Goal: Transaction & Acquisition: Subscribe to service/newsletter

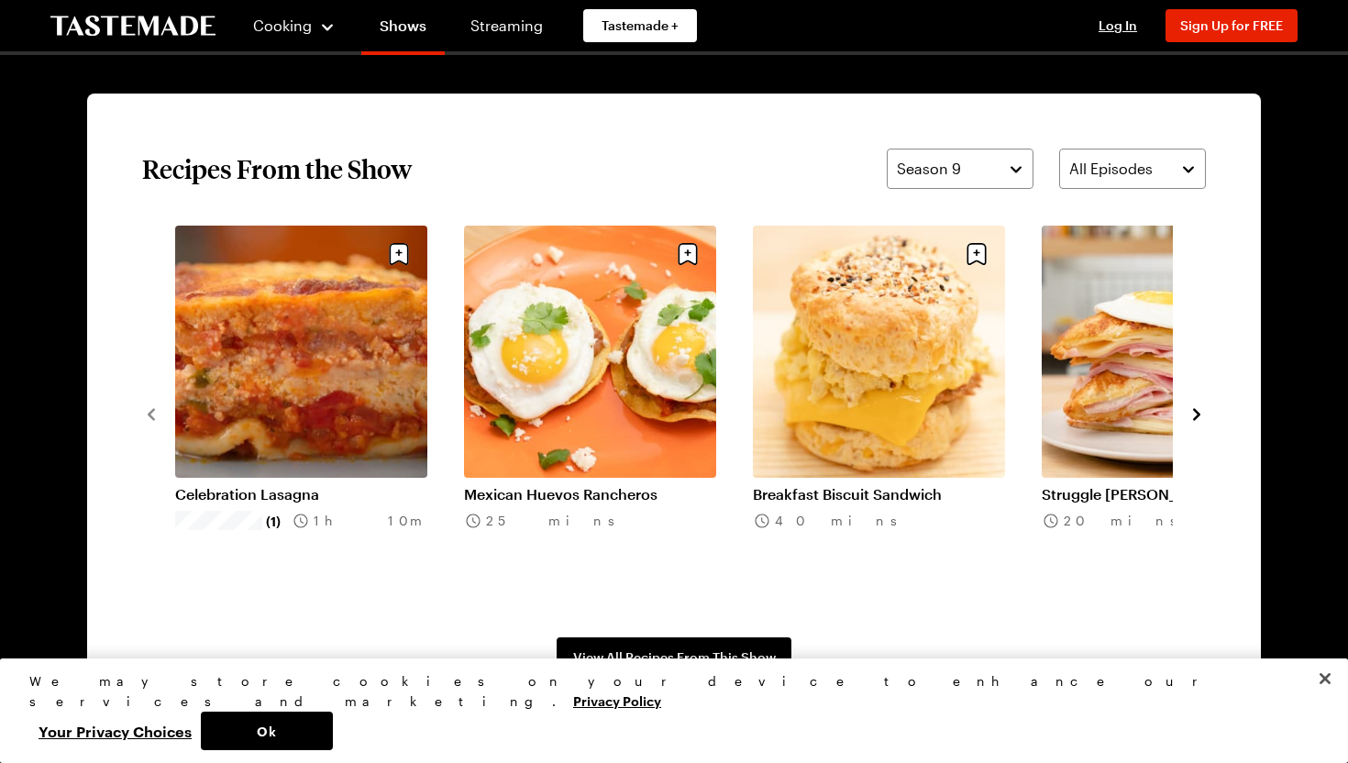
scroll to position [1363, 0]
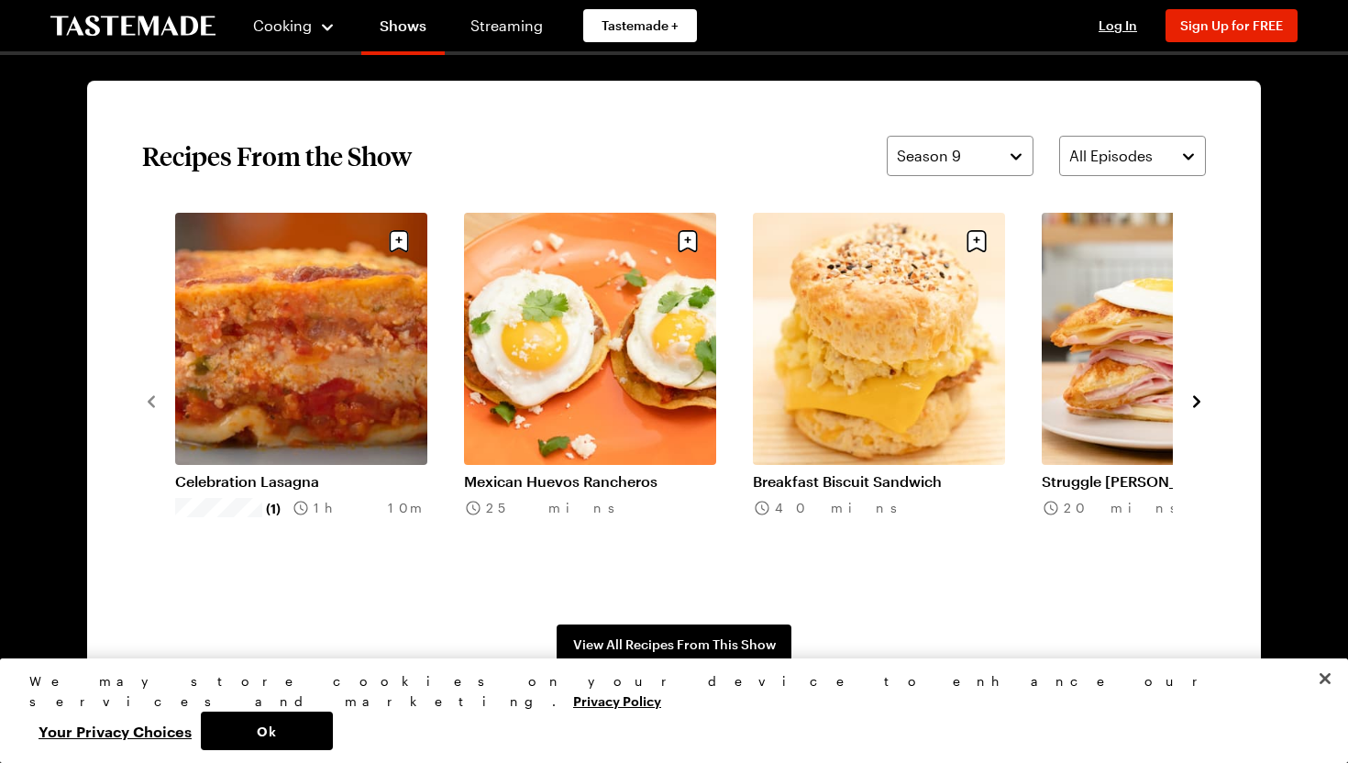
click at [1201, 397] on icon "navigate to next item" at bounding box center [1197, 401] width 18 height 18
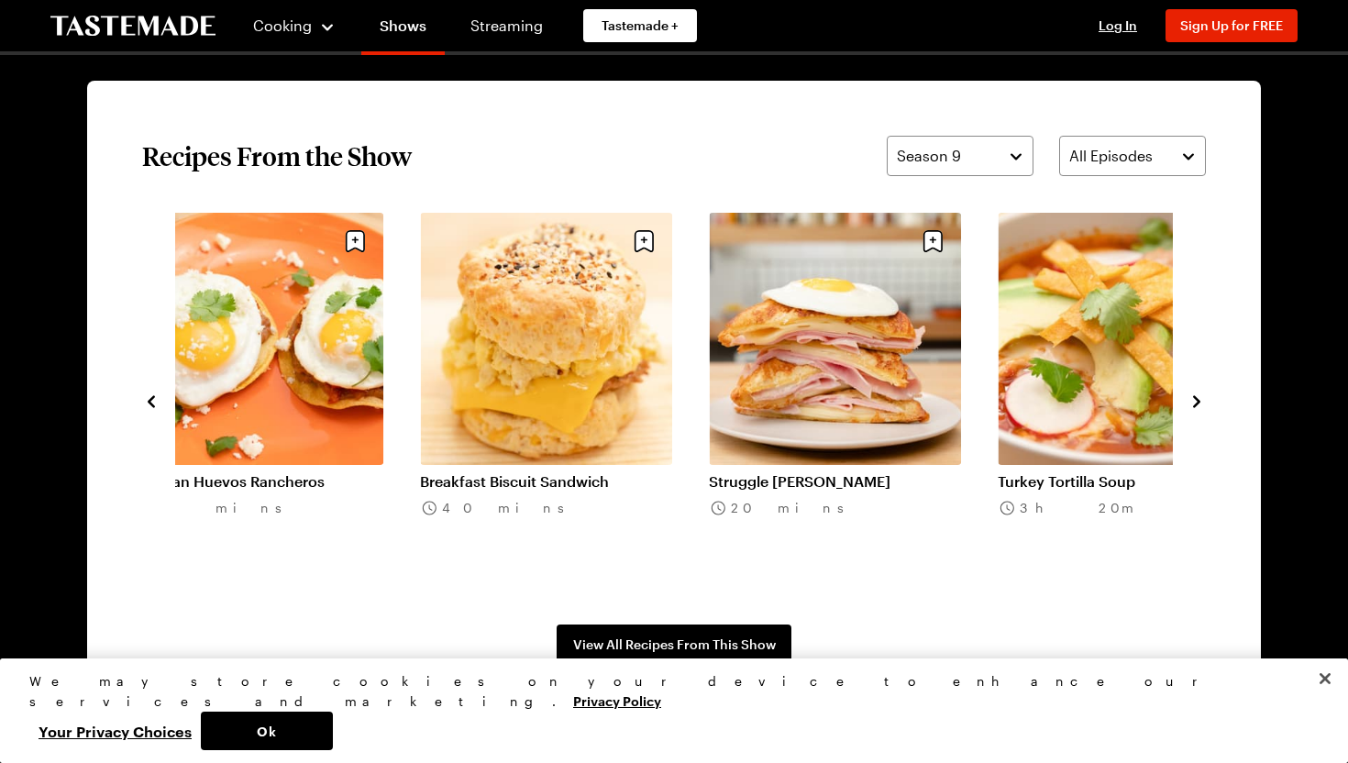
click at [1201, 397] on icon "navigate to next item" at bounding box center [1197, 401] width 18 height 18
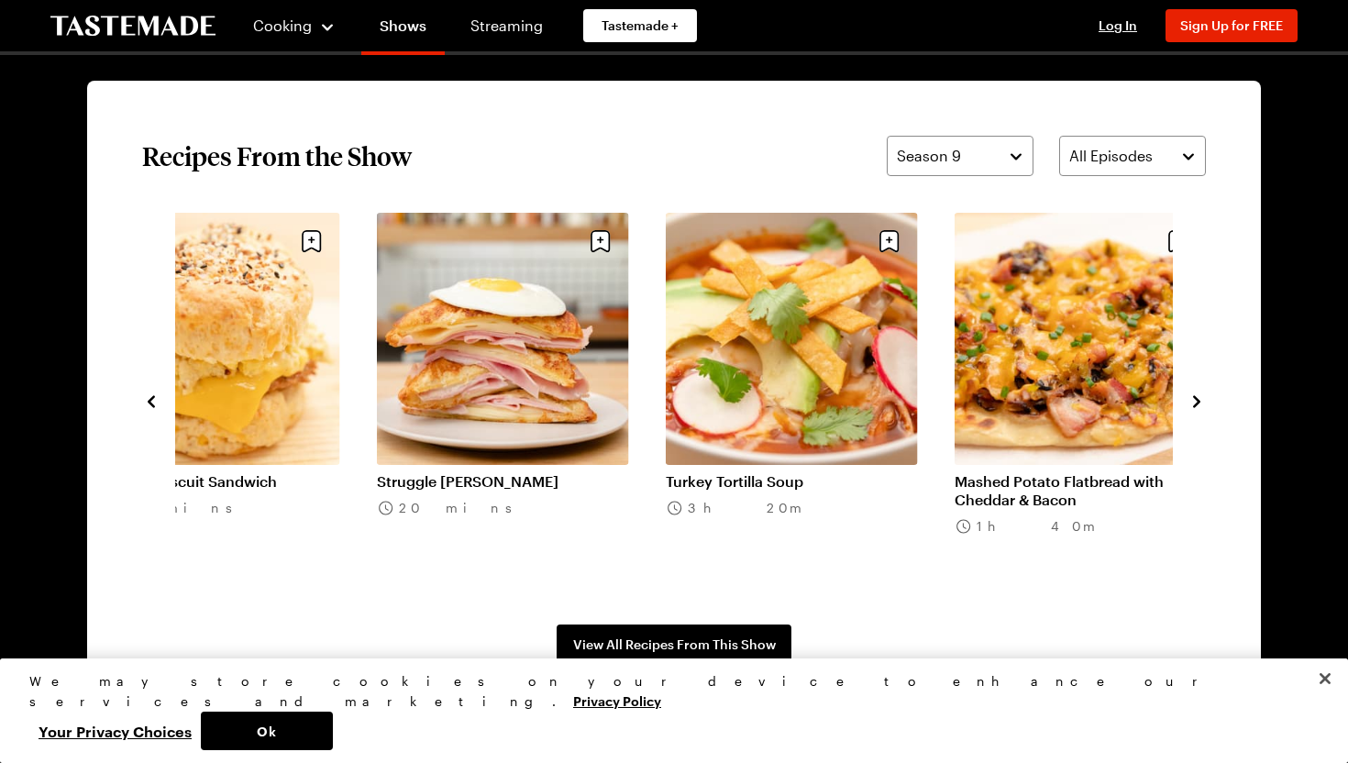
click at [1201, 397] on icon "navigate to next item" at bounding box center [1197, 401] width 18 height 18
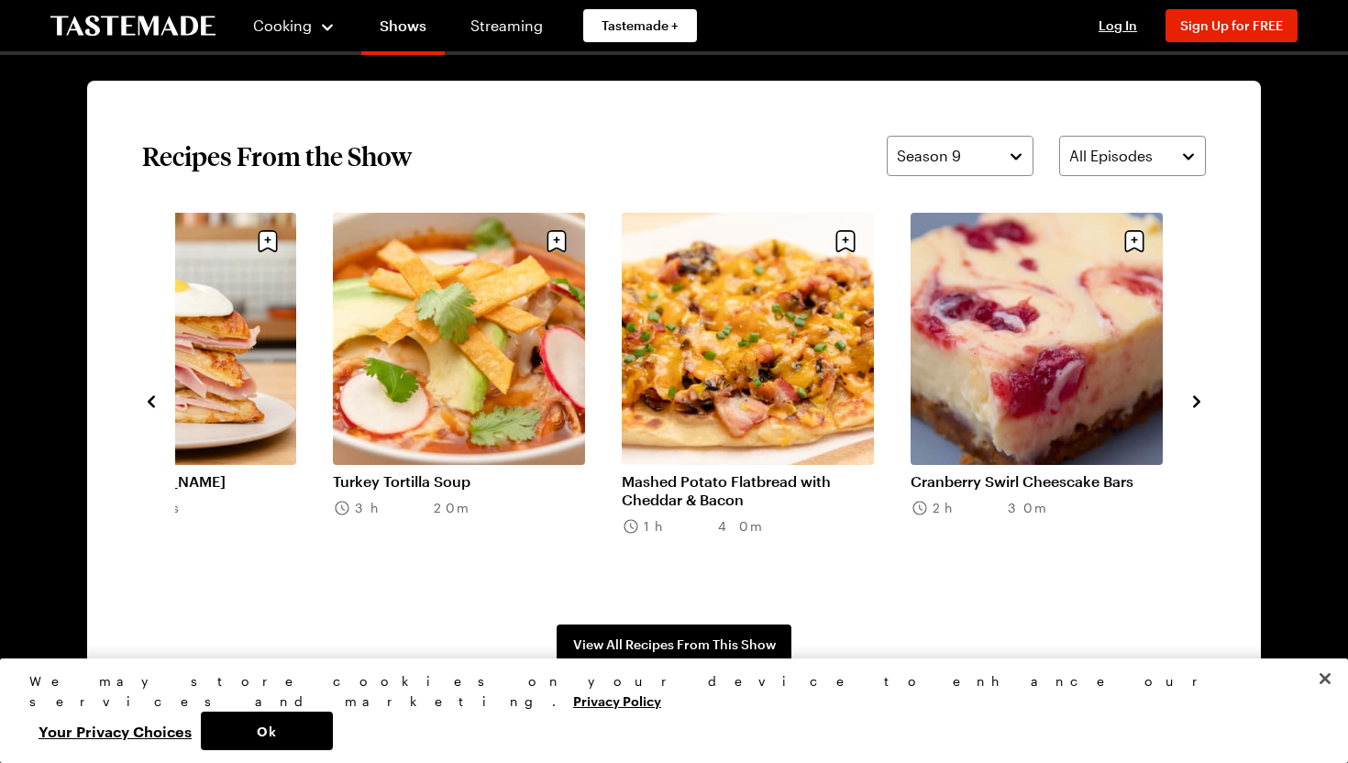
click at [1201, 397] on icon "navigate to next item" at bounding box center [1197, 401] width 18 height 18
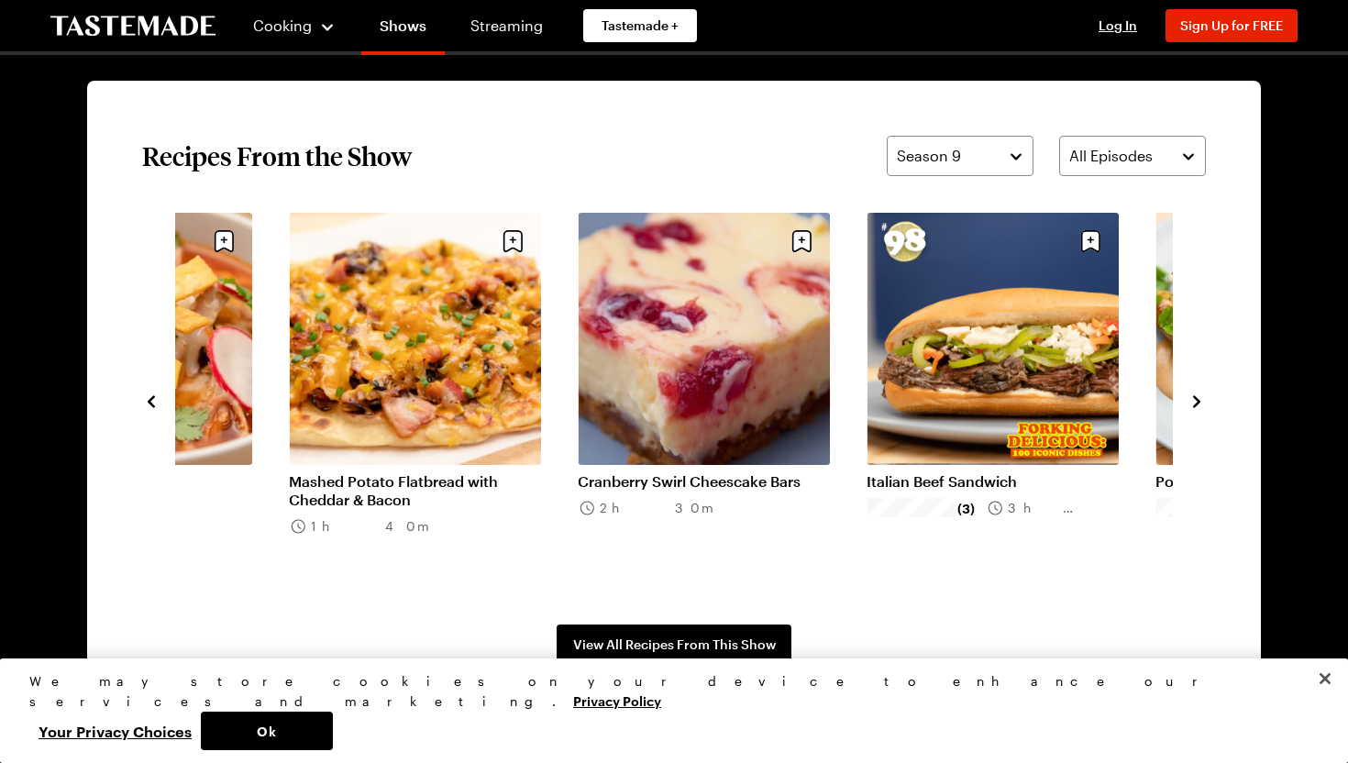
click at [1201, 397] on icon "navigate to next item" at bounding box center [1197, 401] width 18 height 18
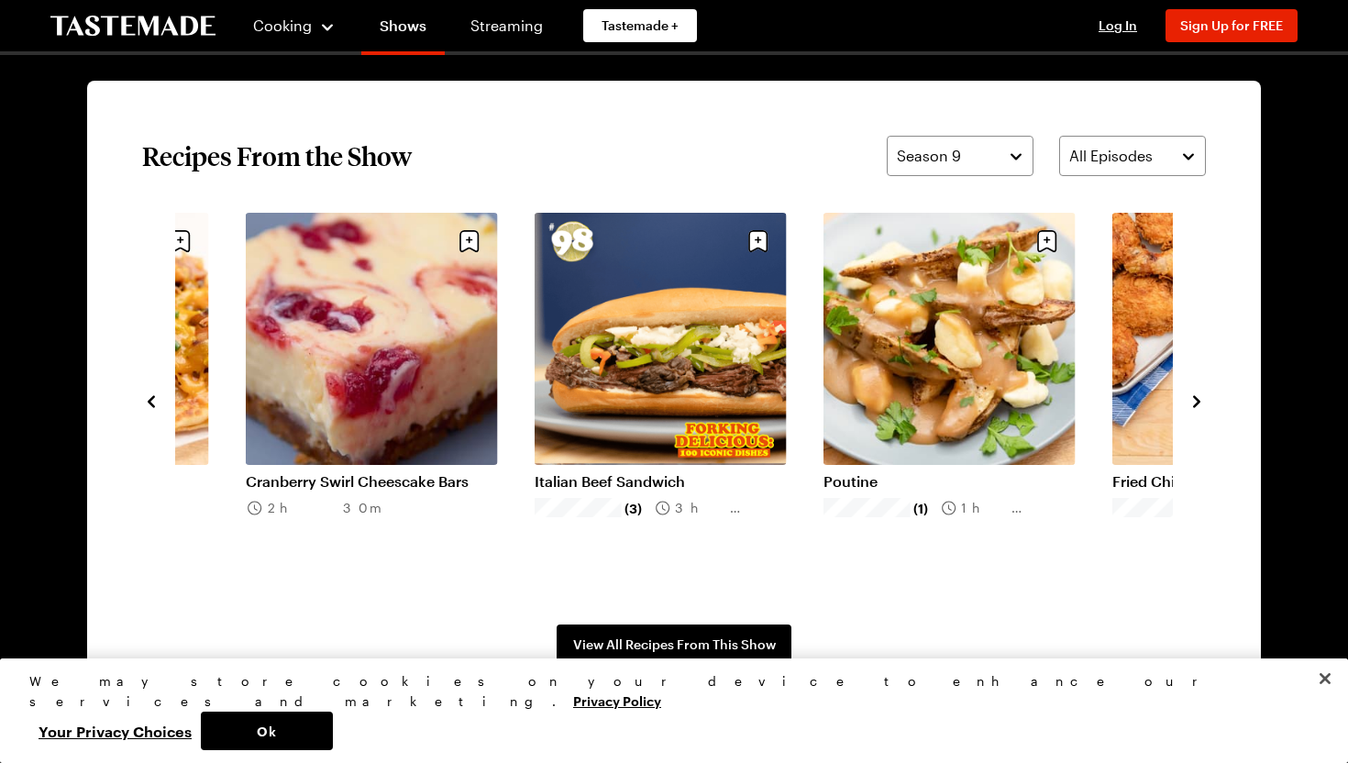
click at [1201, 397] on icon "navigate to next item" at bounding box center [1197, 401] width 18 height 18
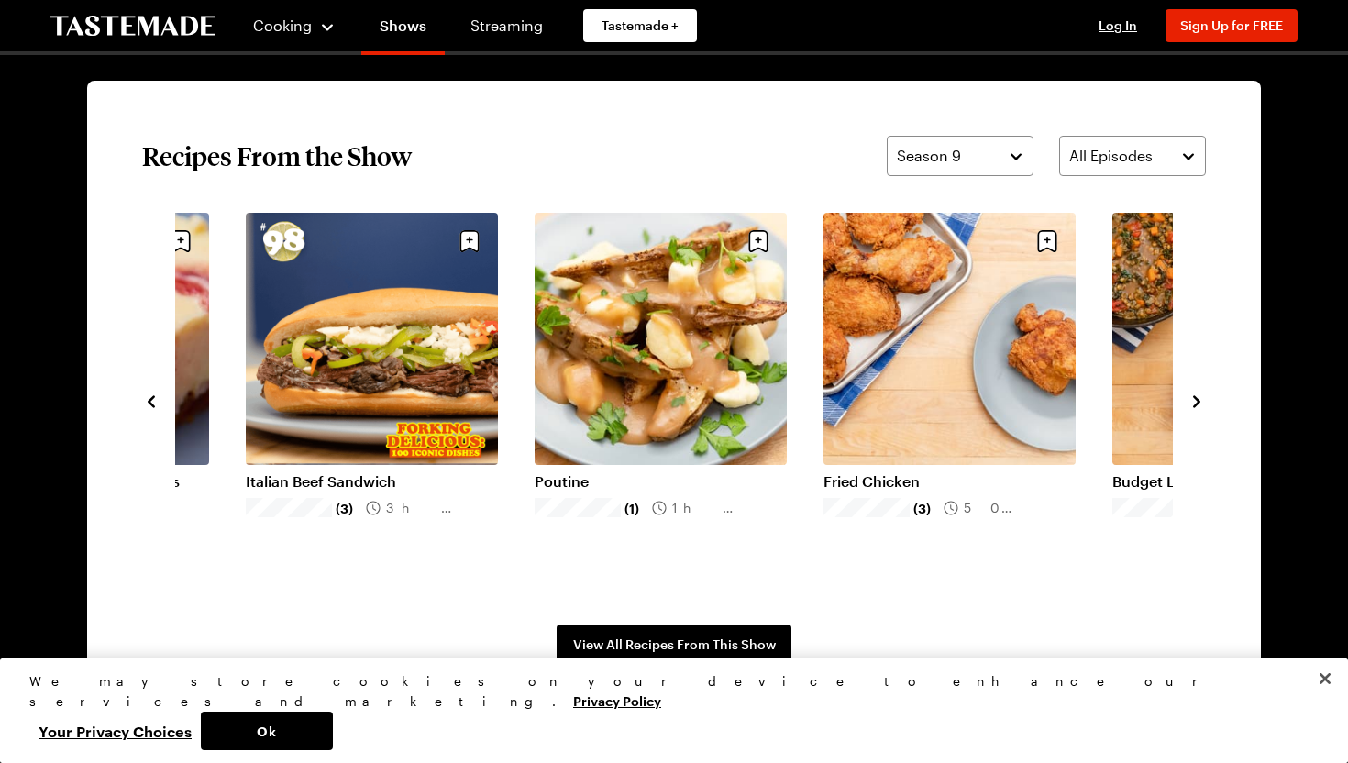
click at [1201, 397] on icon "navigate to next item" at bounding box center [1197, 401] width 18 height 18
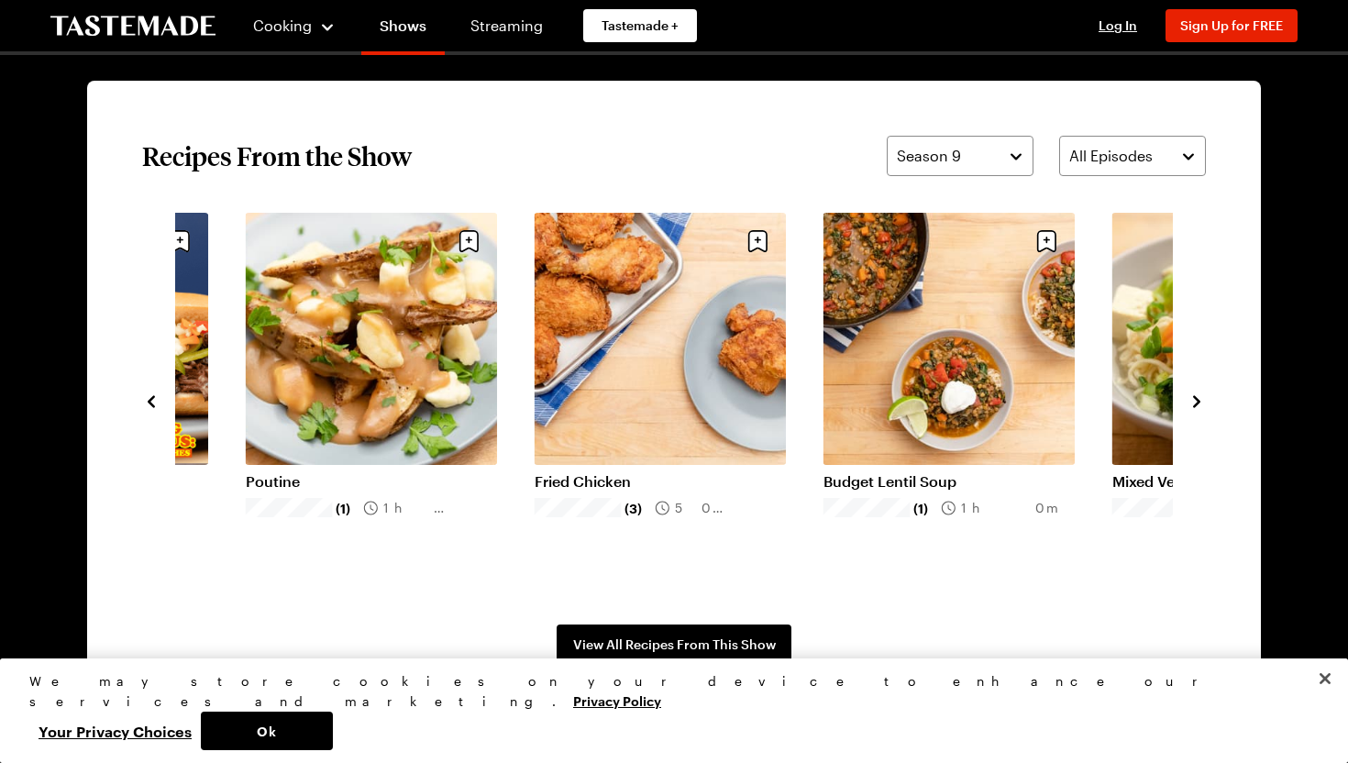
click at [635, 472] on link "Fried Chicken" at bounding box center [661, 481] width 252 height 18
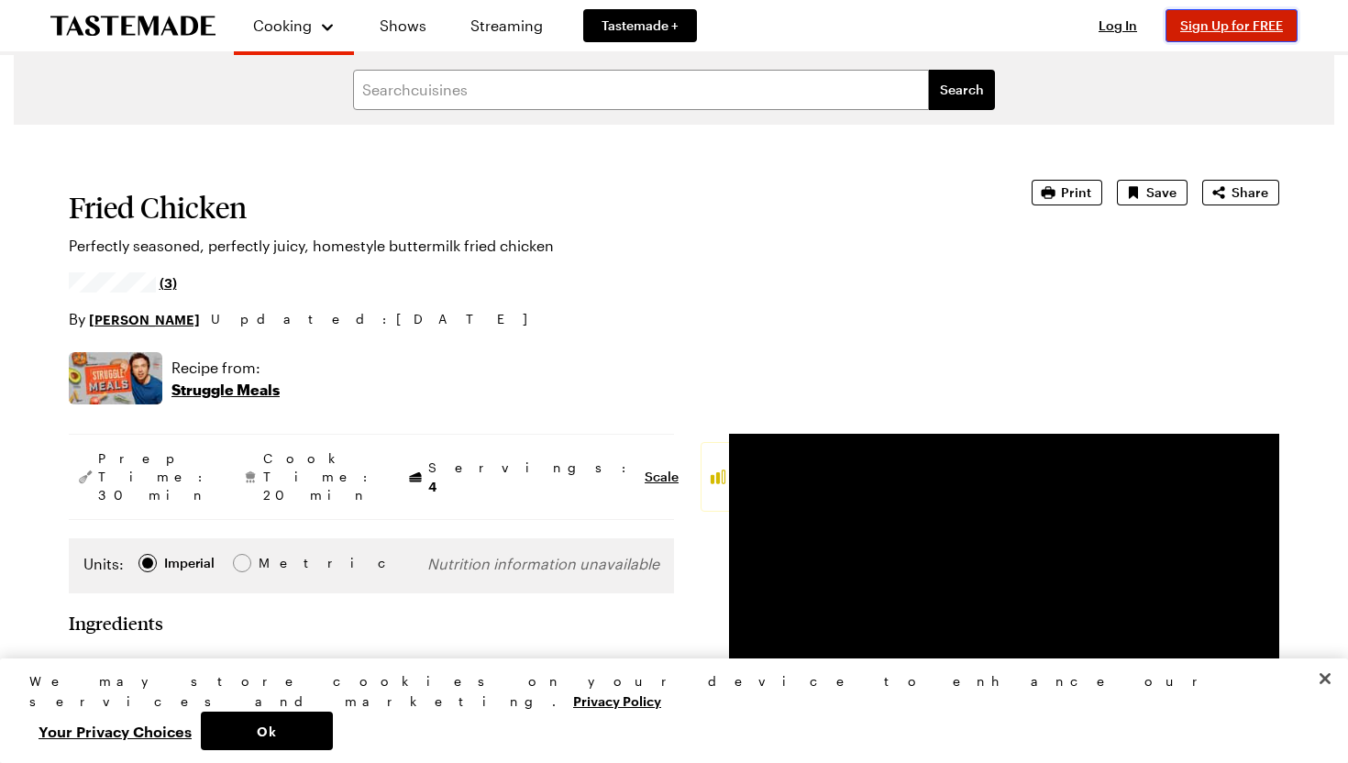
click at [1213, 33] on button "Sign Up for FREE" at bounding box center [1232, 25] width 132 height 33
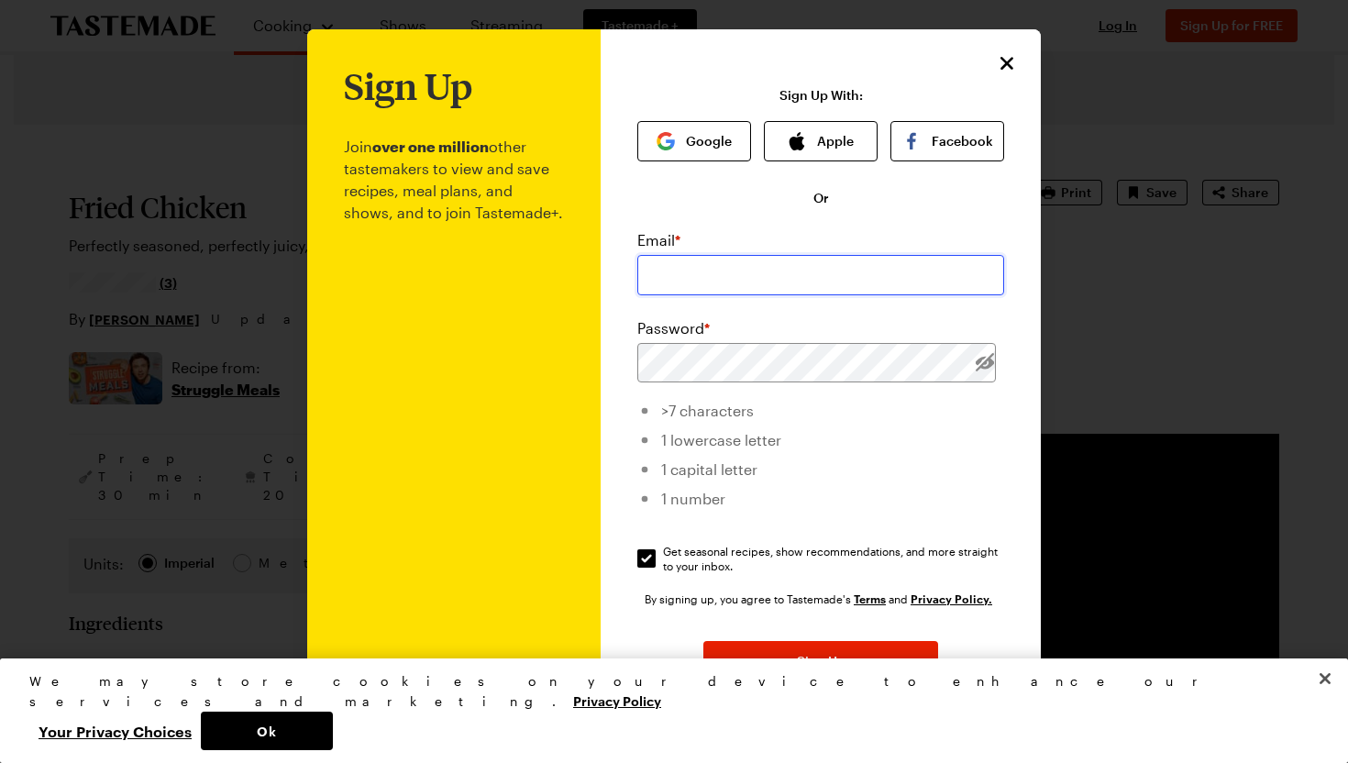
click at [756, 274] on input "email" at bounding box center [820, 275] width 367 height 40
type input "[EMAIL_ADDRESS][DOMAIN_NAME]"
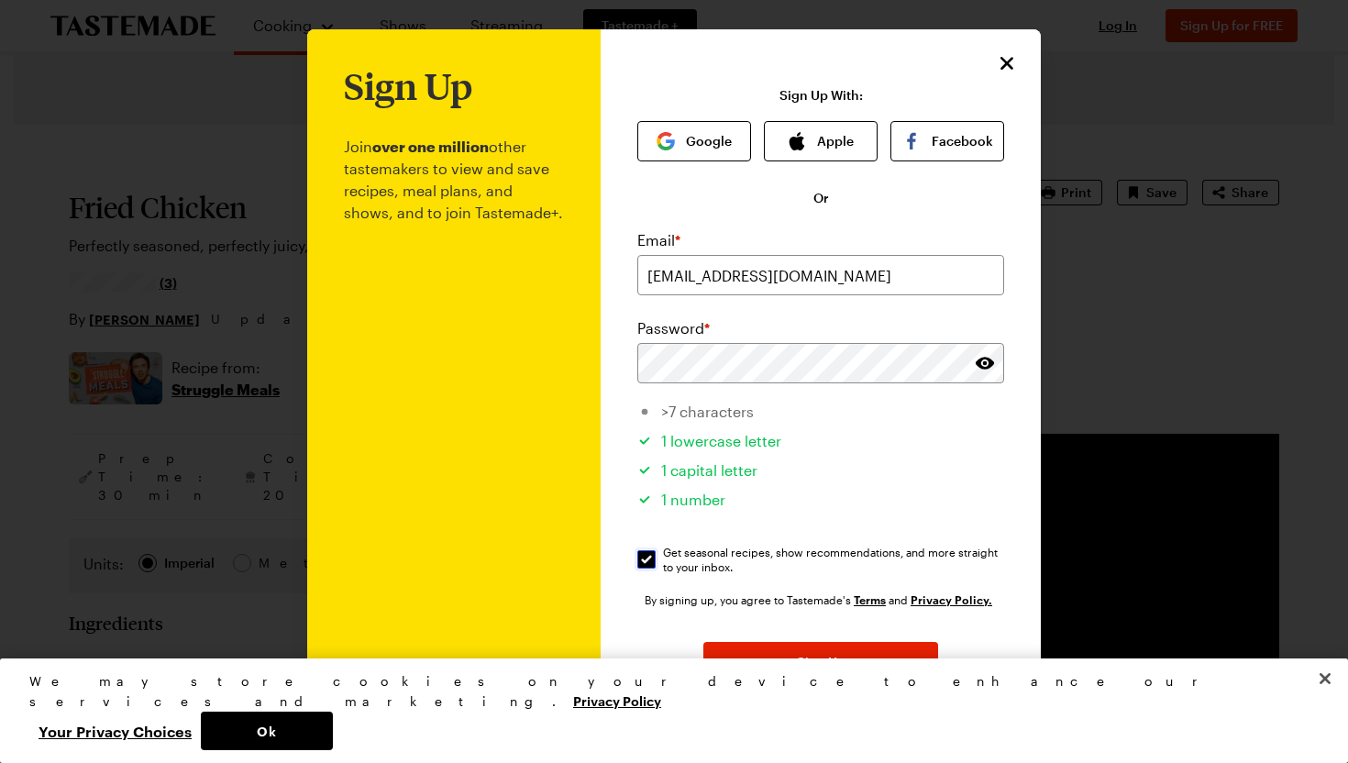
click at [647, 555] on input "Get seasonal recipes, show recommendations, and more straight to your inbox. Ge…" at bounding box center [646, 559] width 18 height 18
checkbox input "false"
click at [807, 666] on span "Sign Up" at bounding box center [821, 662] width 49 height 18
click at [829, 670] on span "Sign Up" at bounding box center [821, 662] width 49 height 18
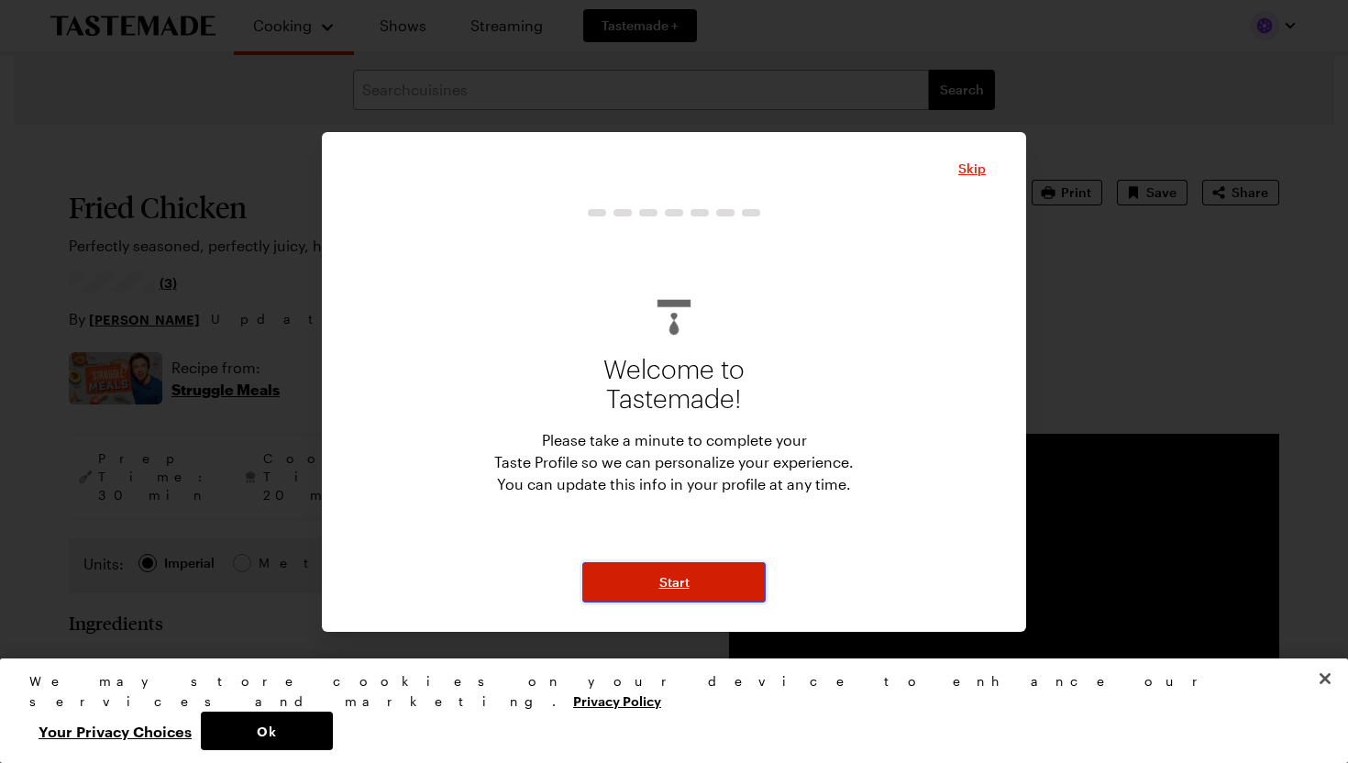
click at [652, 585] on button "Start" at bounding box center [673, 582] width 183 height 40
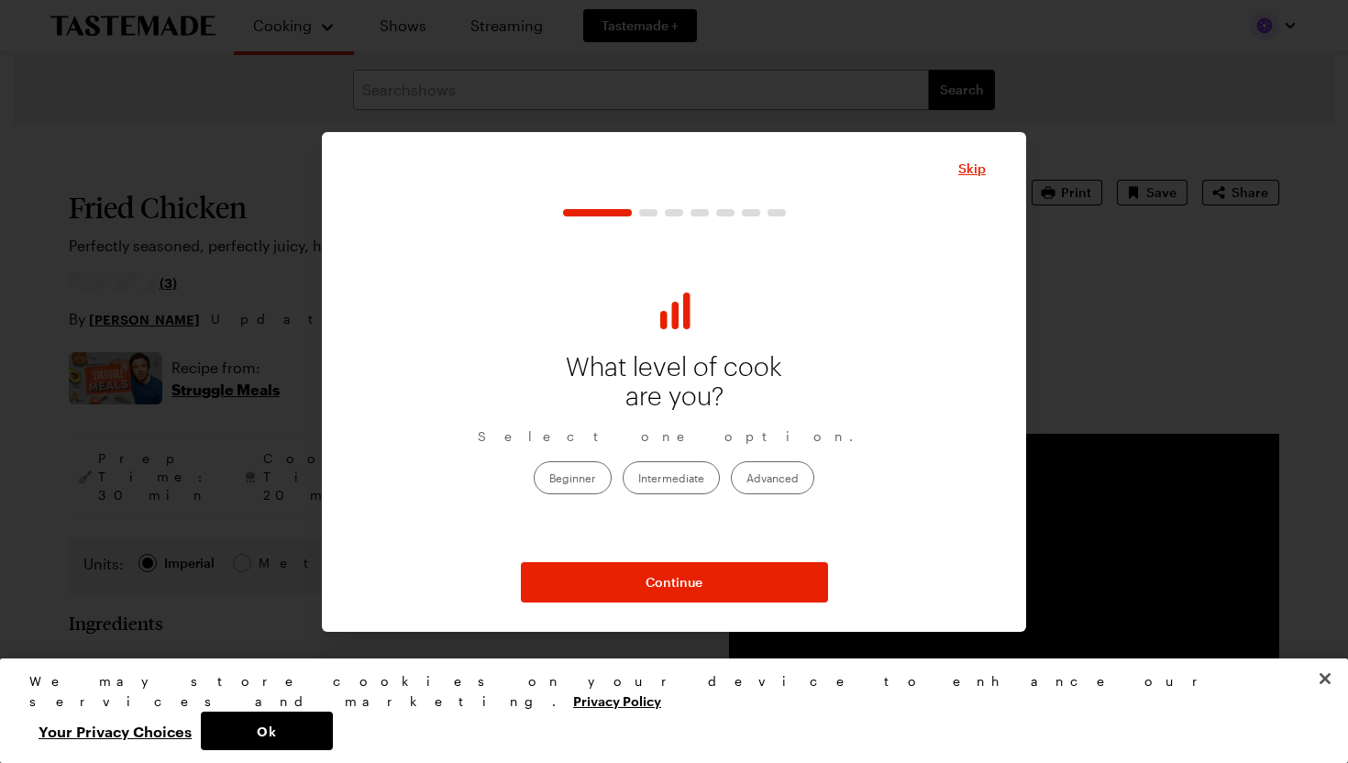
click at [751, 475] on label "Advanced" at bounding box center [772, 477] width 83 height 33
click at [746, 480] on input "Advanced" at bounding box center [746, 480] width 0 height 0
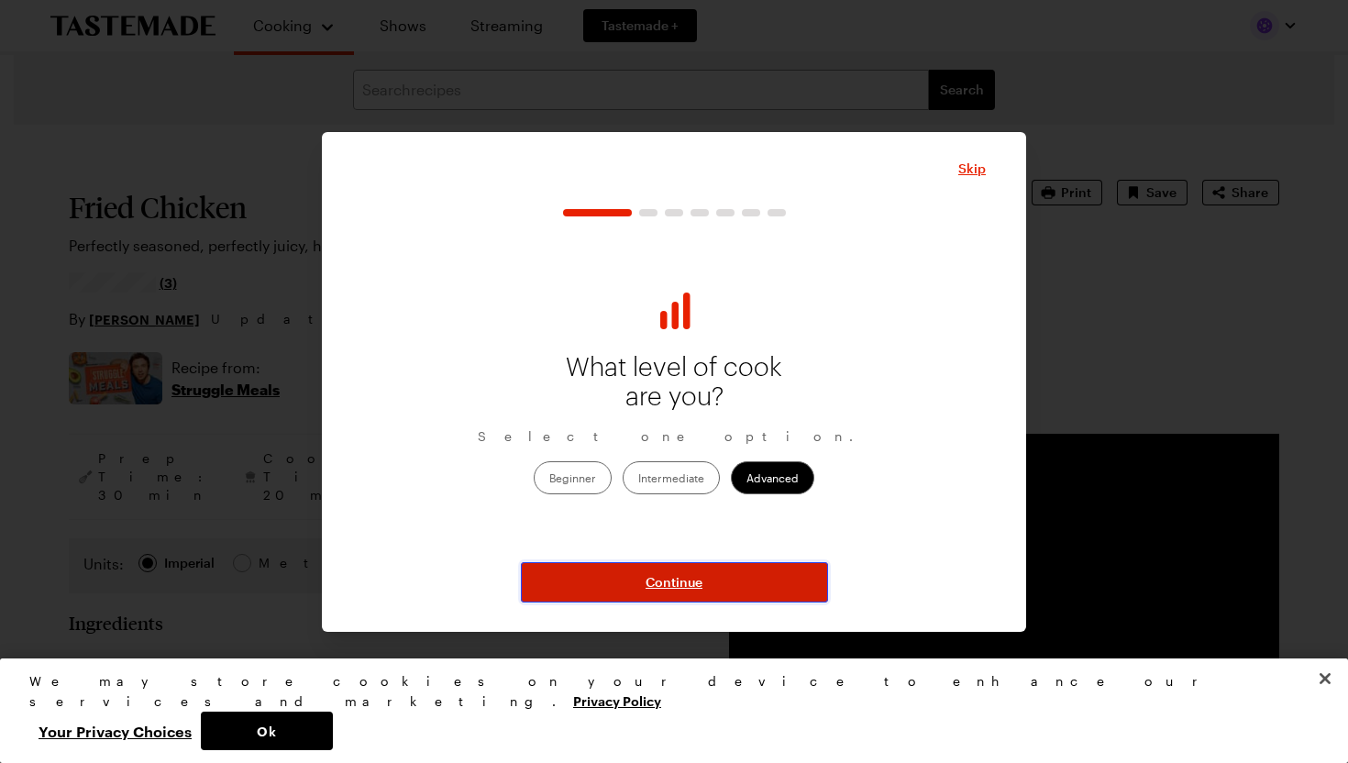
click at [667, 581] on span "Continue" at bounding box center [674, 582] width 57 height 18
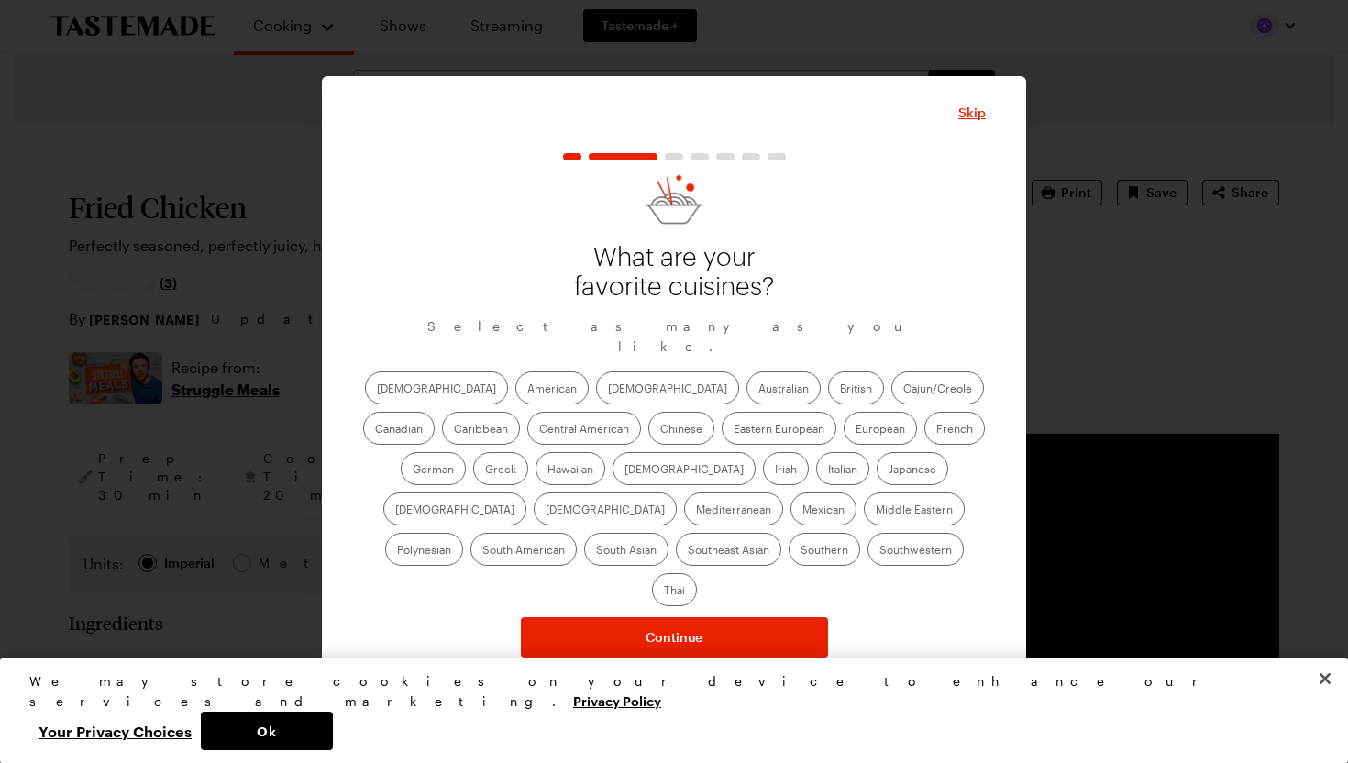
click at [515, 398] on label "American" at bounding box center [551, 387] width 73 height 33
click at [527, 390] on input "American" at bounding box center [527, 390] width 0 height 0
click at [596, 401] on label "[DEMOGRAPHIC_DATA]" at bounding box center [667, 387] width 143 height 33
click at [608, 390] on input "[DEMOGRAPHIC_DATA]" at bounding box center [608, 390] width 0 height 0
click at [828, 399] on label "British" at bounding box center [856, 387] width 56 height 33
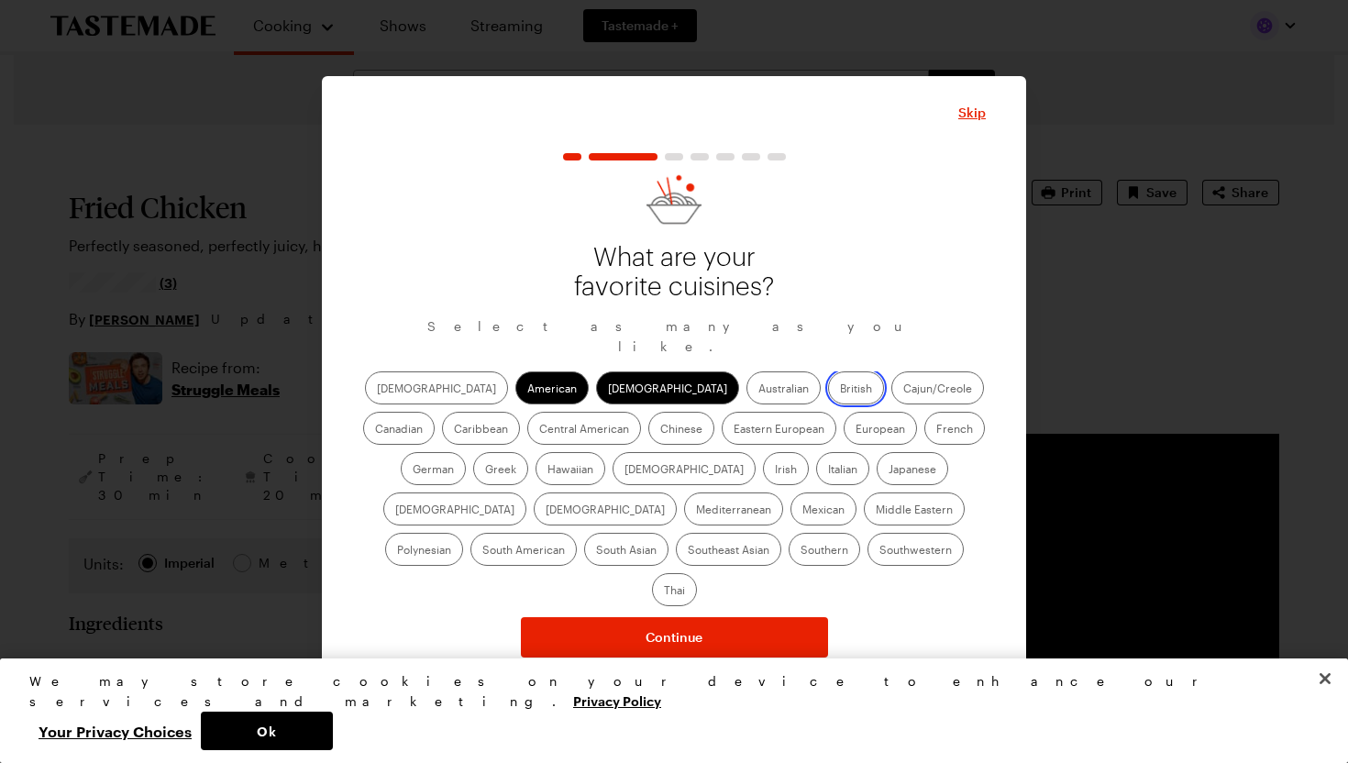
click at [840, 390] on input "British" at bounding box center [840, 390] width 0 height 0
click at [828, 399] on label "British" at bounding box center [856, 387] width 56 height 33
click at [840, 390] on input "British" at bounding box center [840, 390] width 0 height 0
click at [891, 402] on label "Cajun/Creole" at bounding box center [937, 387] width 93 height 33
click at [903, 390] on input "Cajun/Creole" at bounding box center [903, 390] width 0 height 0
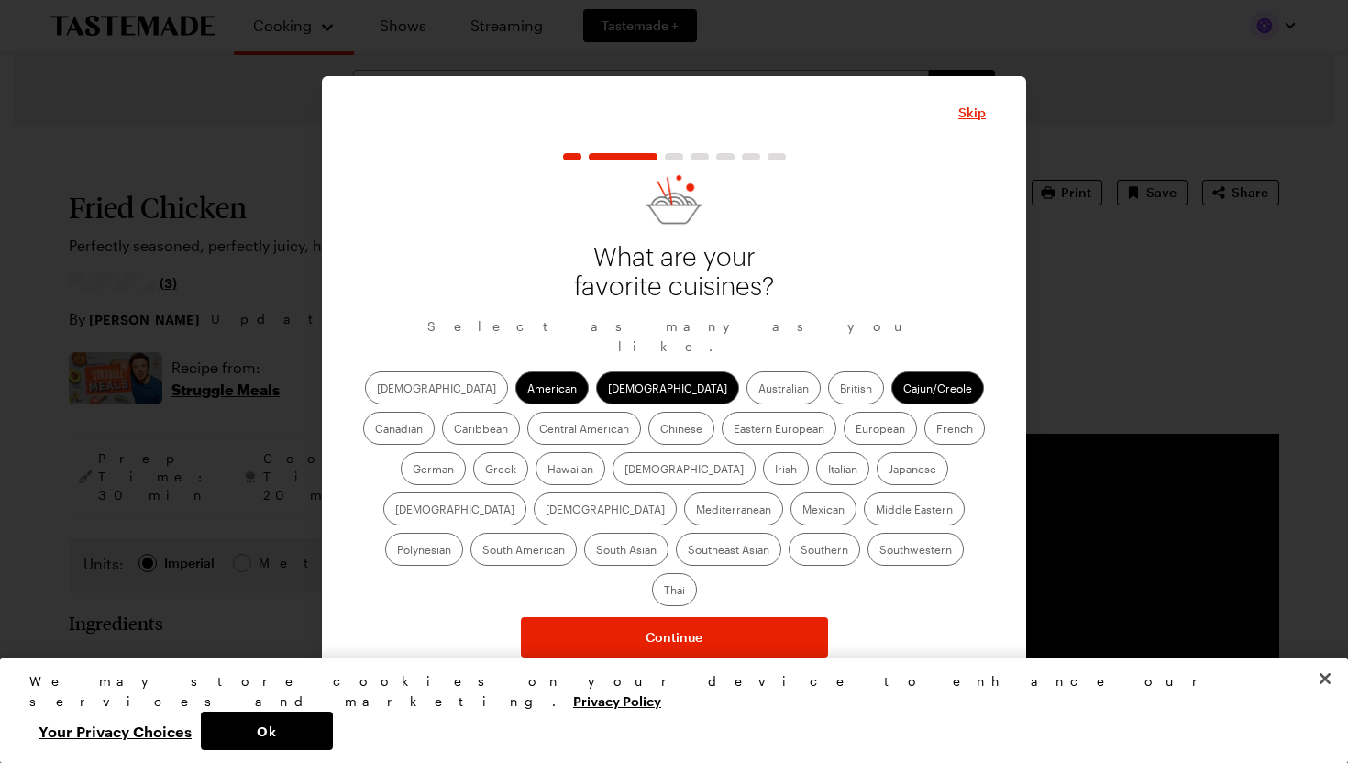
click at [520, 412] on label "Caribbean" at bounding box center [481, 428] width 78 height 33
click at [454, 430] on input "Caribbean" at bounding box center [454, 430] width 0 height 0
click at [527, 445] on label "Central American" at bounding box center [584, 428] width 114 height 33
click at [539, 430] on American "Central American" at bounding box center [539, 430] width 0 height 0
click at [648, 445] on label "Chinese" at bounding box center [681, 428] width 66 height 33
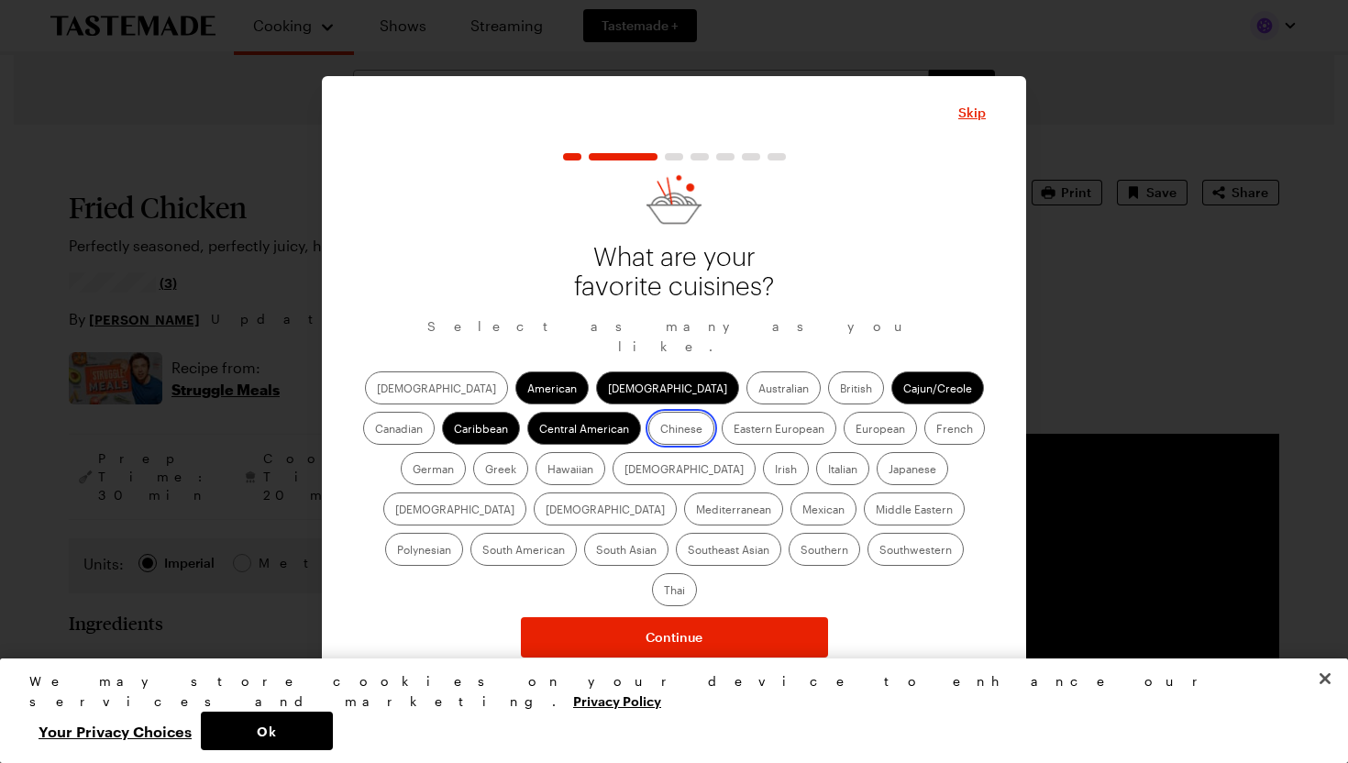
click at [660, 430] on input "Chinese" at bounding box center [660, 430] width 0 height 0
click at [844, 443] on label "European" at bounding box center [880, 428] width 73 height 33
click at [856, 430] on input "European" at bounding box center [856, 430] width 0 height 0
click at [924, 442] on label "French" at bounding box center [954, 428] width 61 height 33
click at [936, 430] on input "French" at bounding box center [936, 430] width 0 height 0
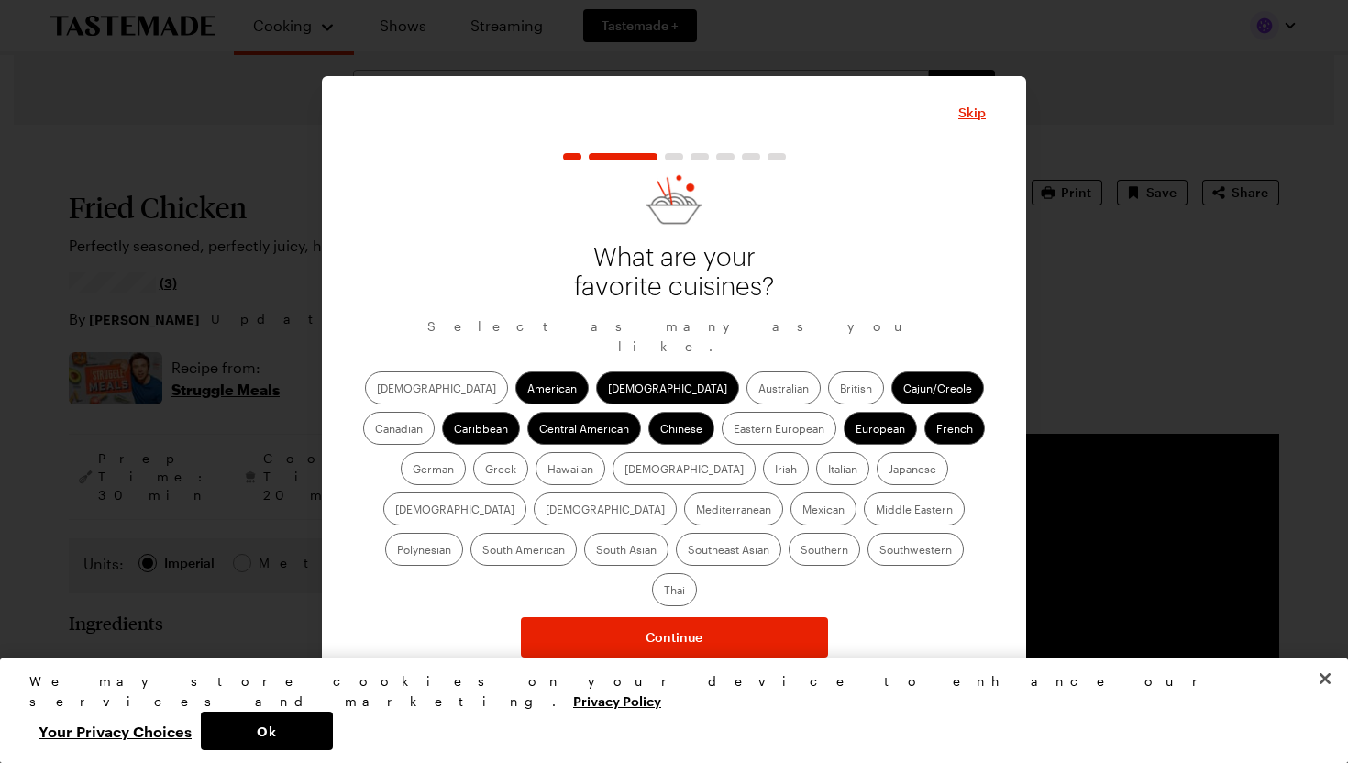
click at [466, 452] on label "German" at bounding box center [433, 468] width 65 height 33
click at [413, 470] on input "German" at bounding box center [413, 470] width 0 height 0
click at [528, 452] on label "Greek" at bounding box center [500, 468] width 55 height 33
click at [485, 470] on input "Greek" at bounding box center [485, 470] width 0 height 0
click at [816, 476] on label "Italian" at bounding box center [842, 468] width 53 height 33
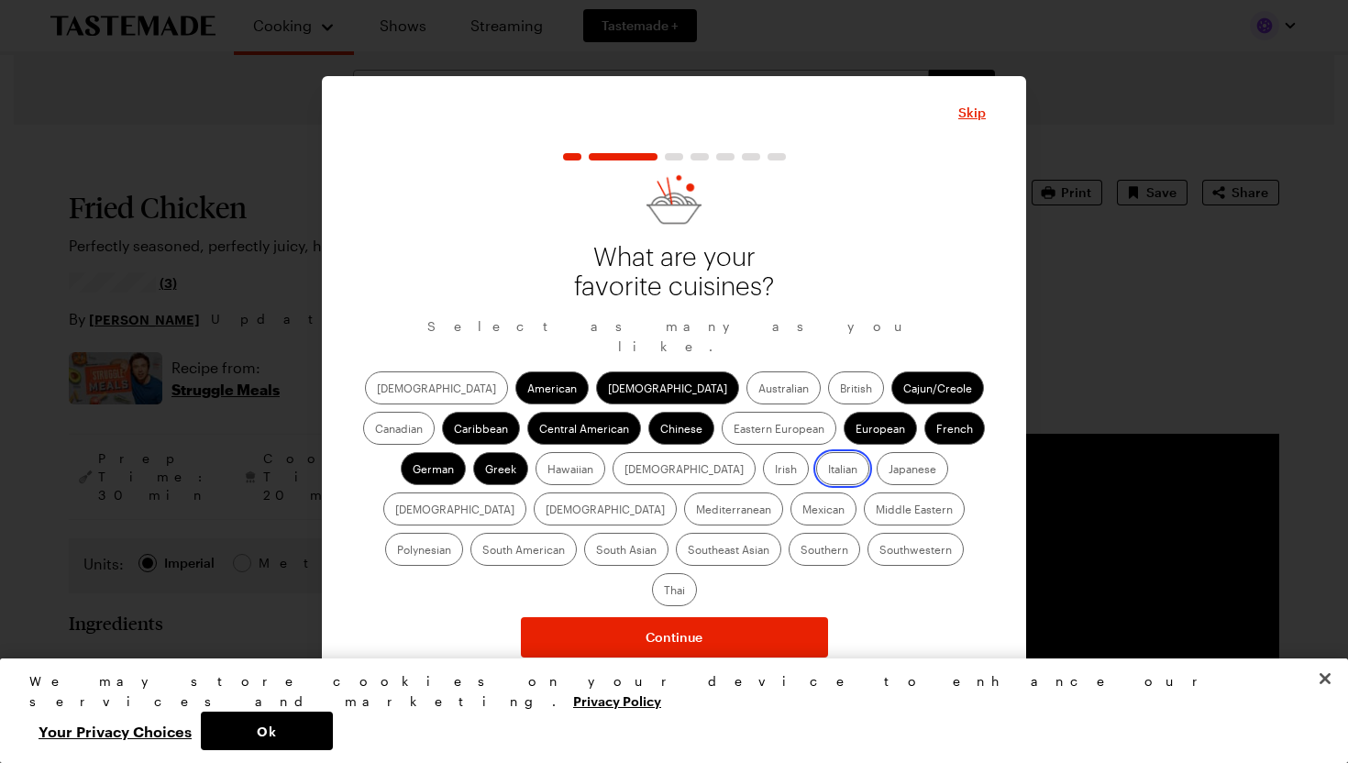
click at [828, 470] on input "Italian" at bounding box center [828, 470] width 0 height 0
click at [877, 480] on label "Japanese" at bounding box center [913, 468] width 72 height 33
click at [889, 470] on input "Japanese" at bounding box center [889, 470] width 0 height 0
click at [783, 492] on label "Mediterranean" at bounding box center [733, 508] width 99 height 33
click at [696, 511] on input "Mediterranean" at bounding box center [696, 511] width 0 height 0
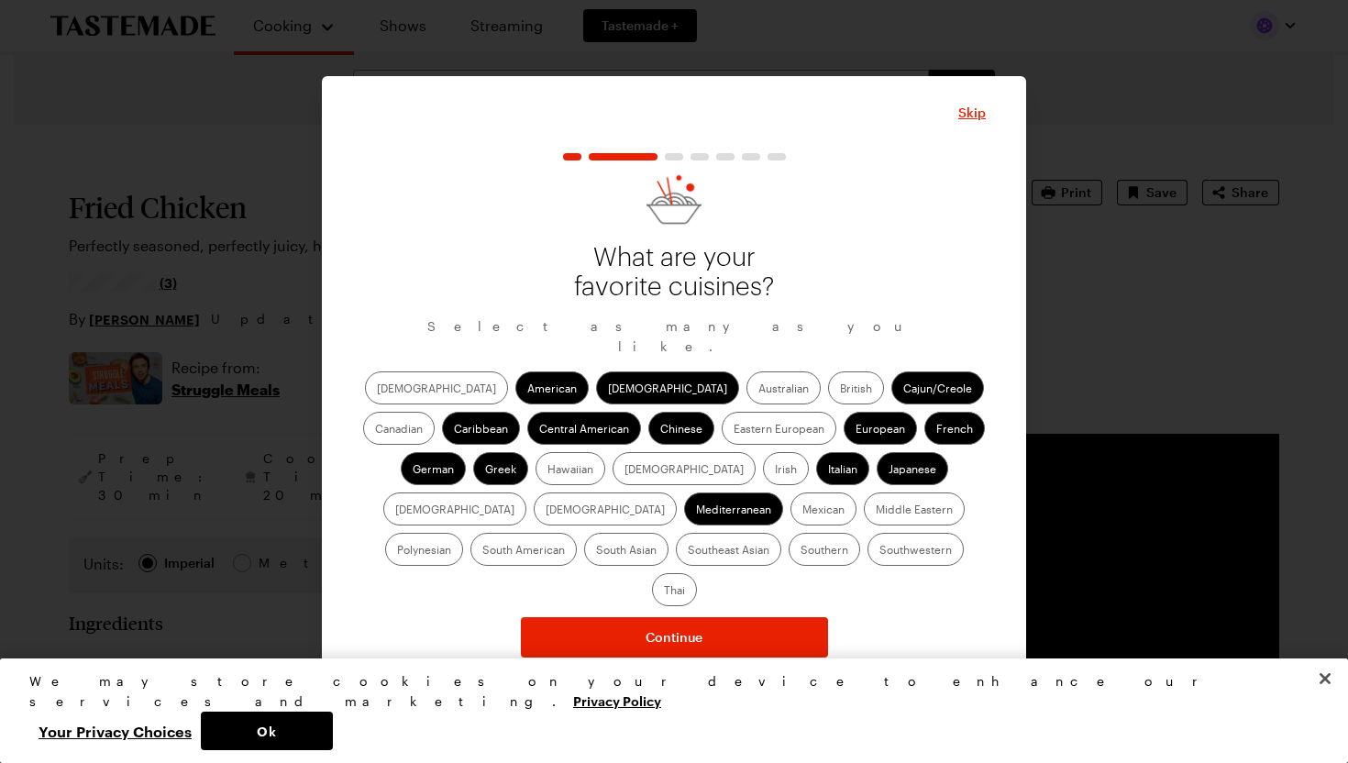
click at [790, 524] on label "Mexican" at bounding box center [823, 508] width 66 height 33
click at [802, 511] on input "Mexican" at bounding box center [802, 511] width 0 height 0
click at [669, 533] on label "South Asian" at bounding box center [626, 549] width 84 height 33
click at [596, 551] on Asian "South Asian" at bounding box center [596, 551] width 0 height 0
click at [781, 533] on label "Southeast Asian" at bounding box center [728, 549] width 105 height 33
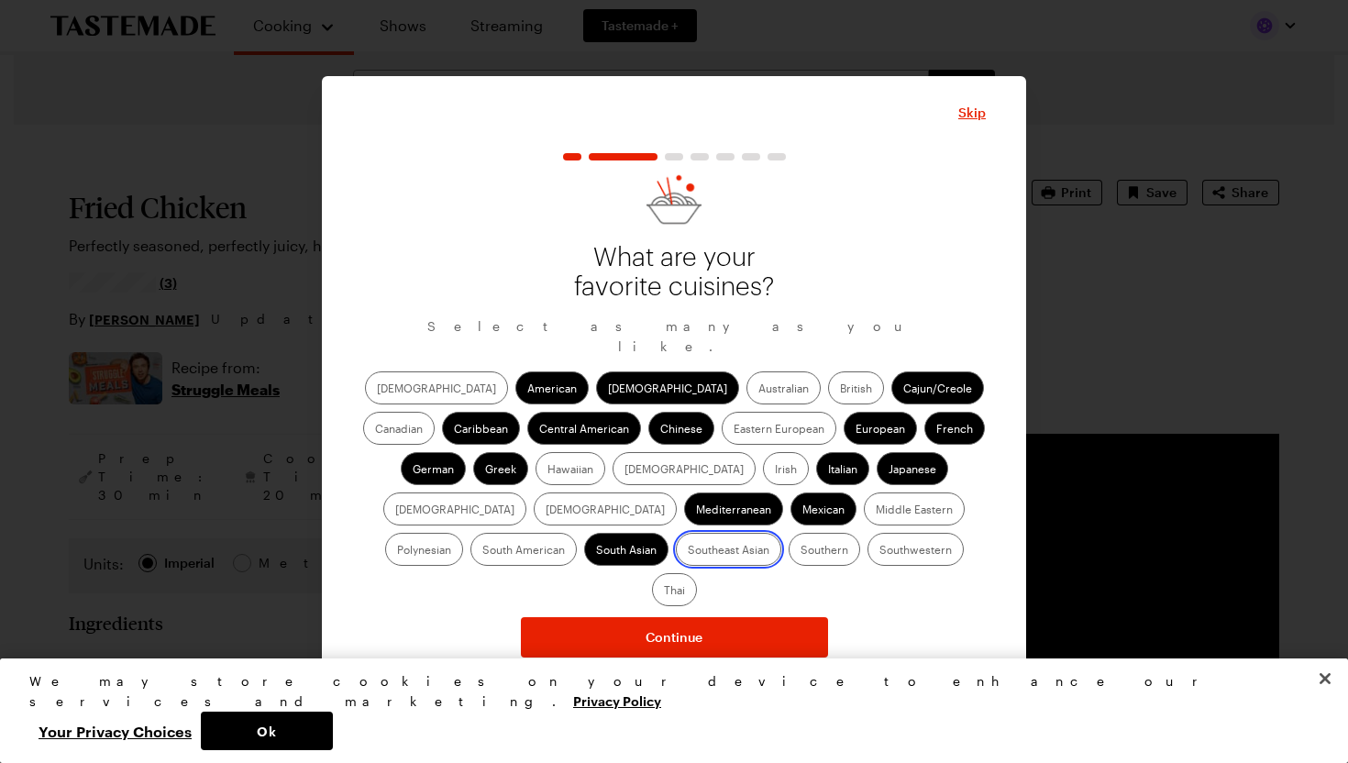
click at [688, 551] on Asian "Southeast Asian" at bounding box center [688, 551] width 0 height 0
click at [789, 557] on label "Southern" at bounding box center [825, 549] width 72 height 33
click at [801, 551] on input "Southern" at bounding box center [801, 551] width 0 height 0
click at [868, 563] on label "Southwestern" at bounding box center [916, 549] width 96 height 33
click at [879, 551] on input "Southwestern" at bounding box center [879, 551] width 0 height 0
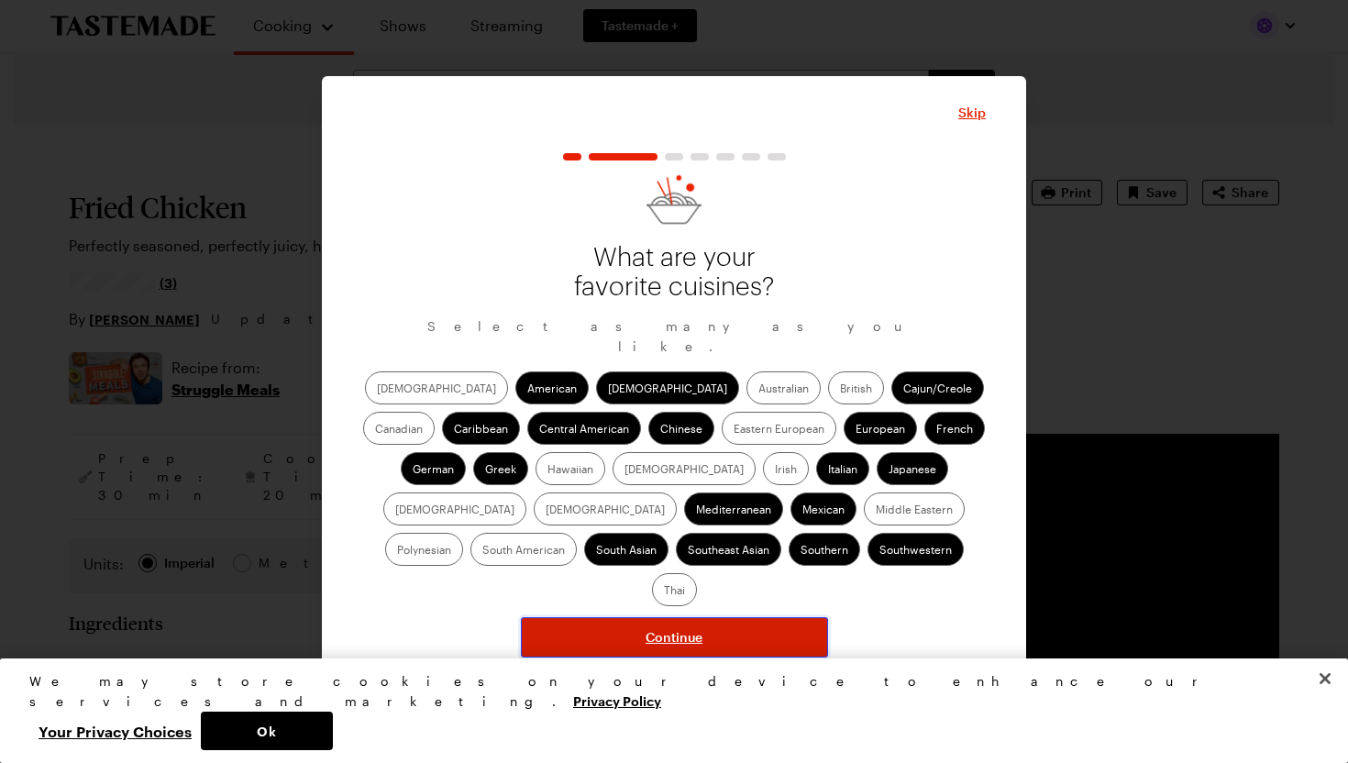
click at [690, 628] on span "Continue" at bounding box center [674, 637] width 57 height 18
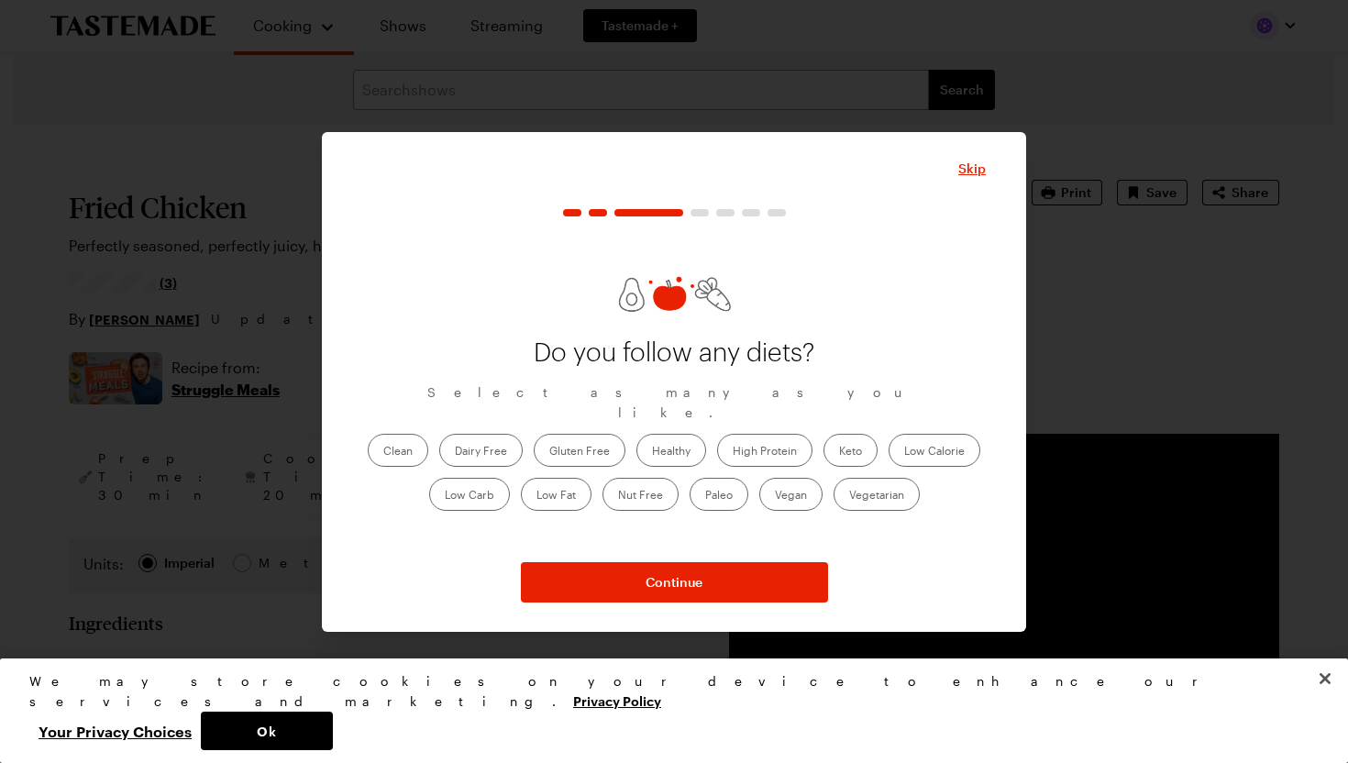
click at [401, 442] on label "Clean" at bounding box center [398, 450] width 61 height 33
click at [383, 452] on input "Clean" at bounding box center [383, 452] width 0 height 0
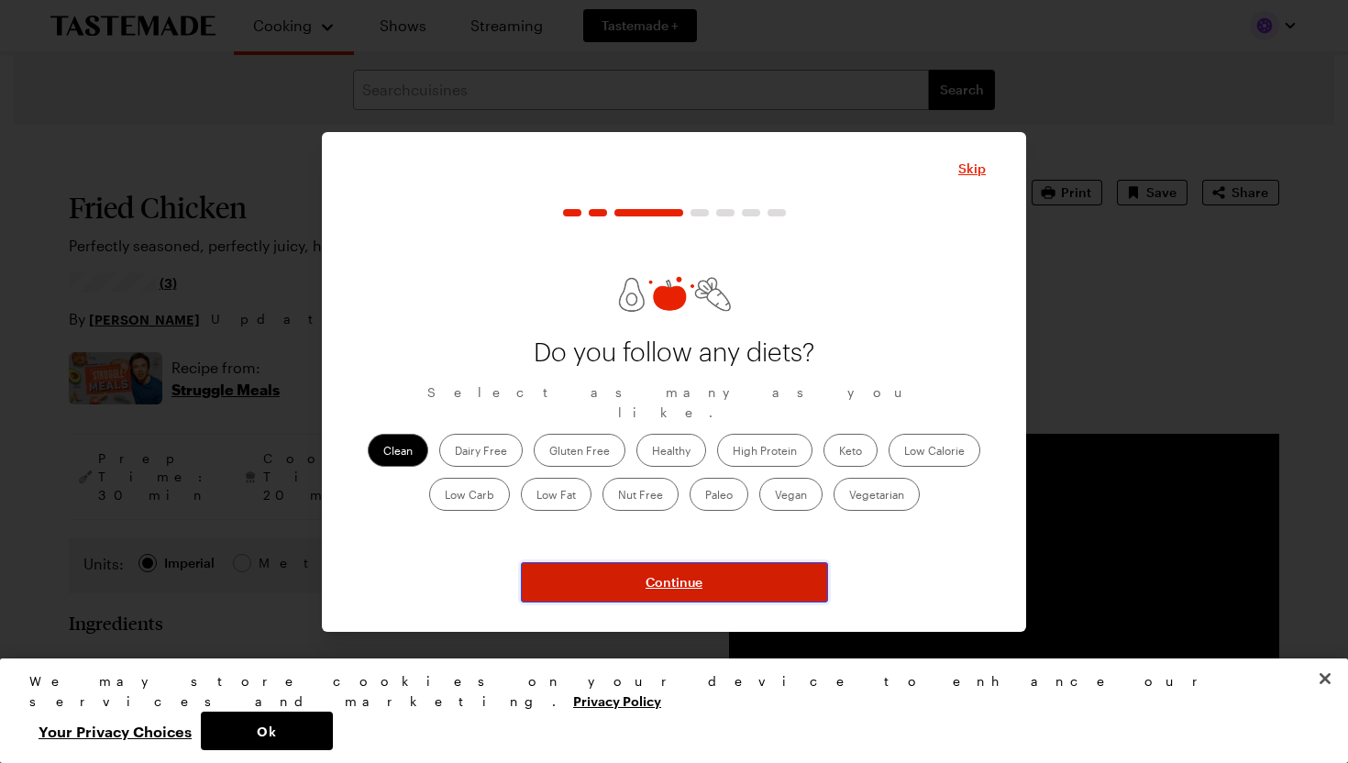
click at [728, 585] on button "Continue" at bounding box center [674, 582] width 307 height 40
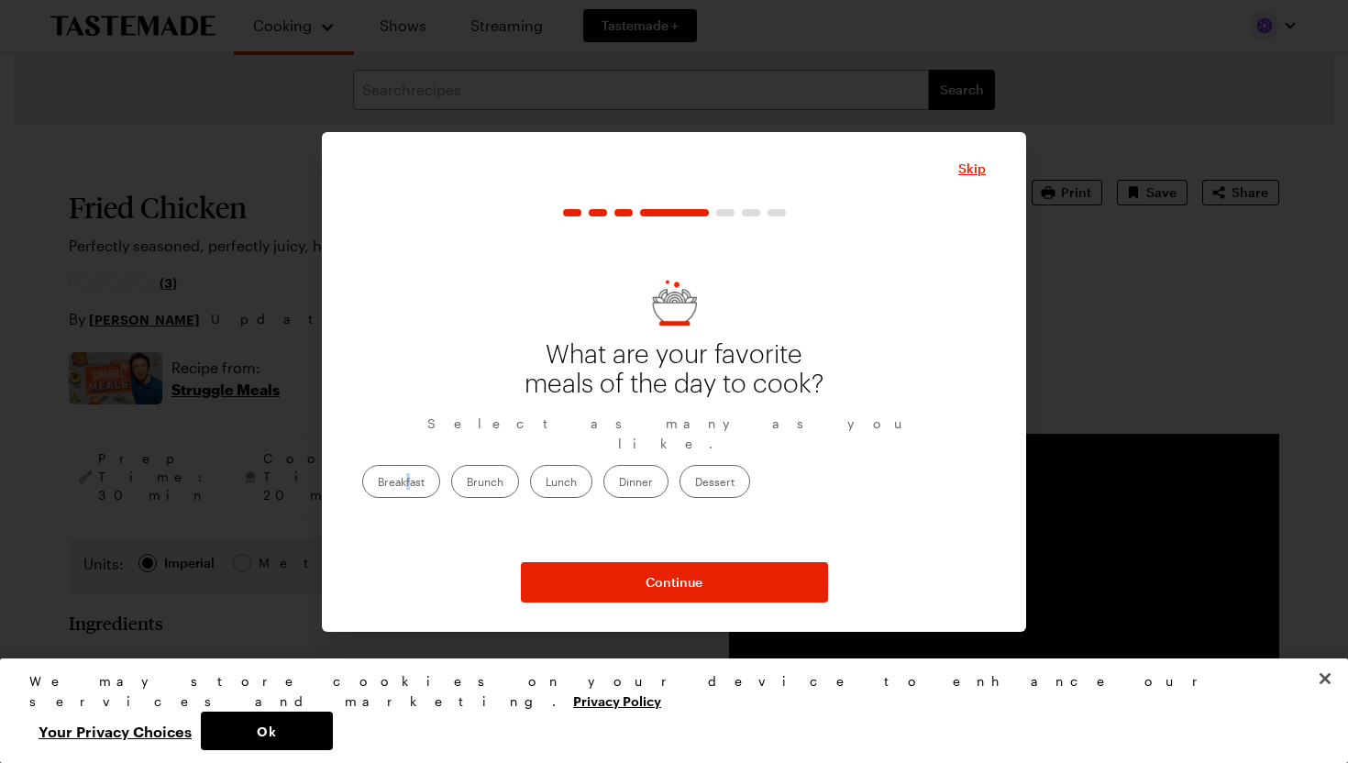
click at [440, 466] on label "Breakfast" at bounding box center [401, 481] width 78 height 33
click at [440, 475] on label "Breakfast" at bounding box center [401, 481] width 78 height 33
click at [378, 483] on input "Breakfast" at bounding box center [378, 483] width 0 height 0
click at [669, 473] on label "Dinner" at bounding box center [635, 481] width 65 height 33
click at [619, 483] on input "Dinner" at bounding box center [619, 483] width 0 height 0
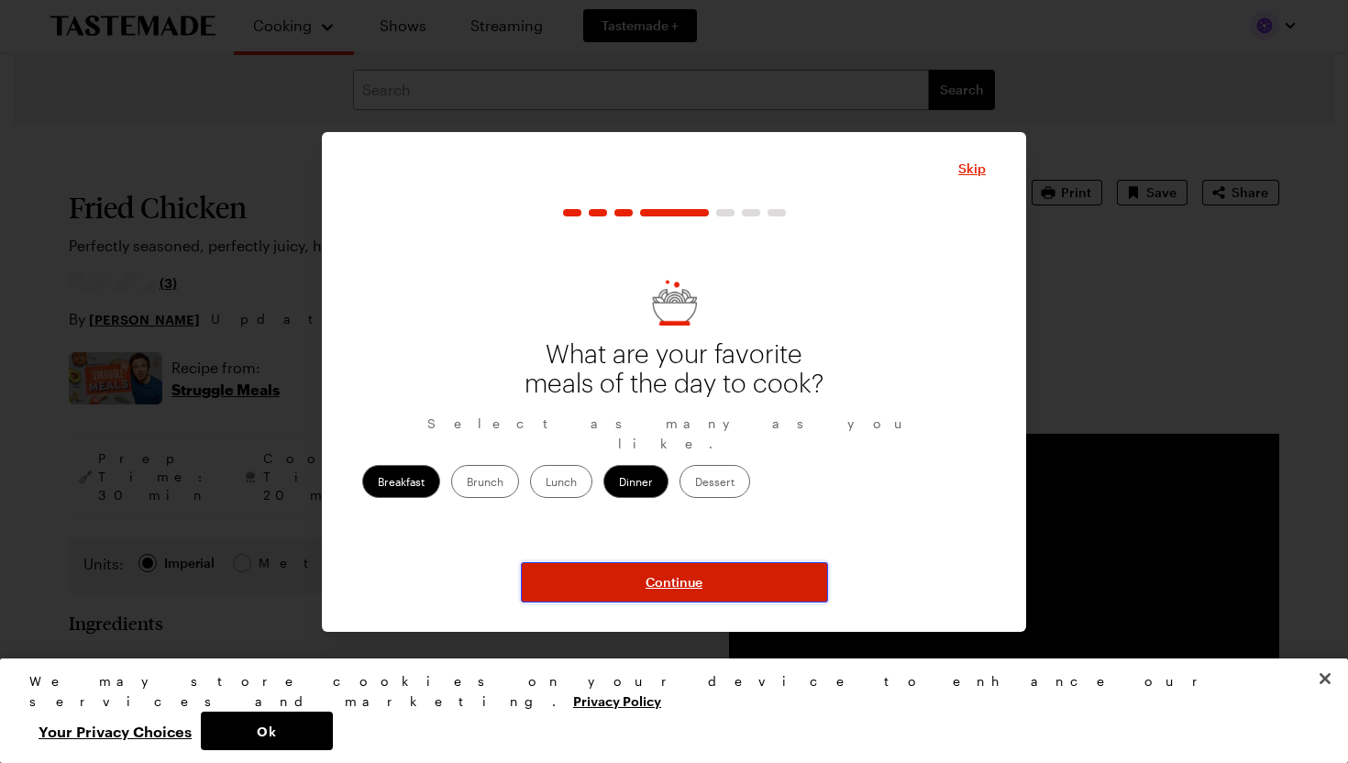
click at [705, 580] on button "Continue" at bounding box center [674, 582] width 307 height 40
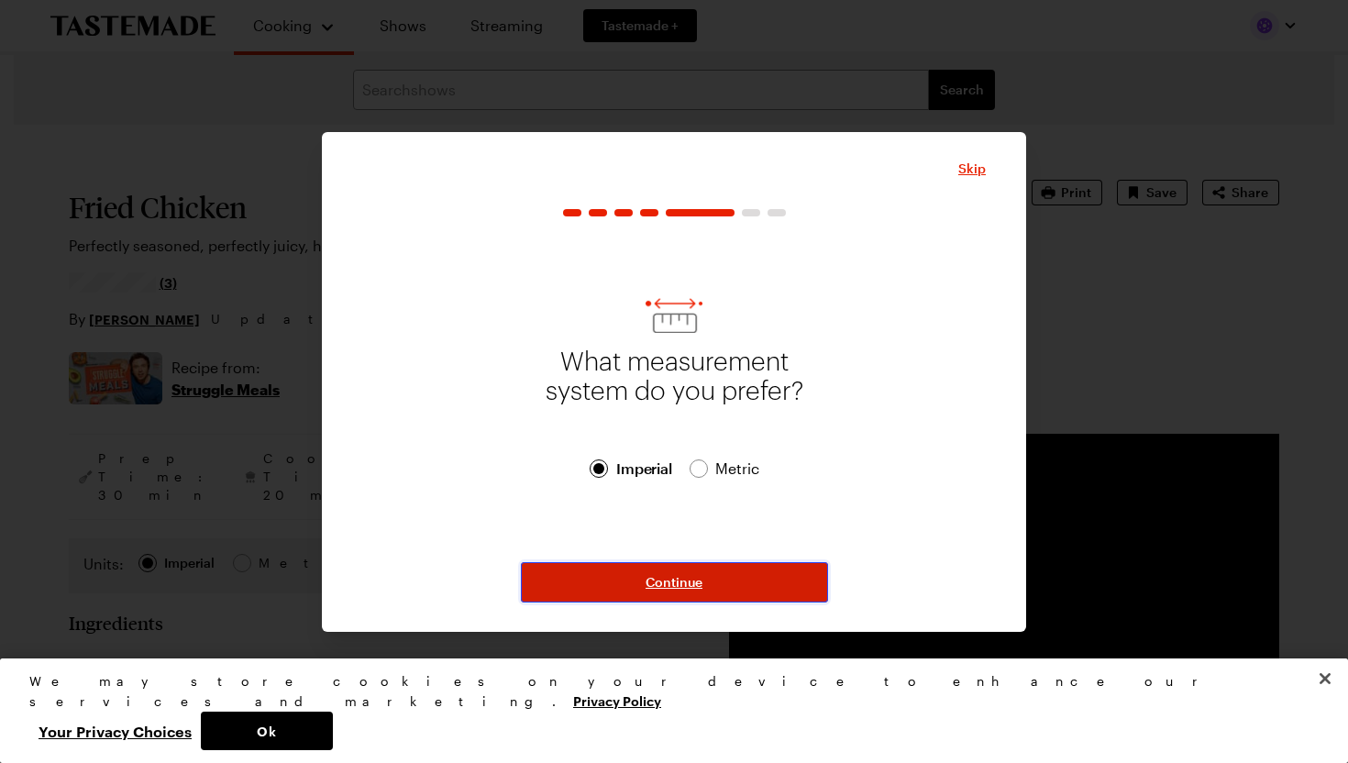
click at [666, 583] on span "Continue" at bounding box center [674, 582] width 57 height 18
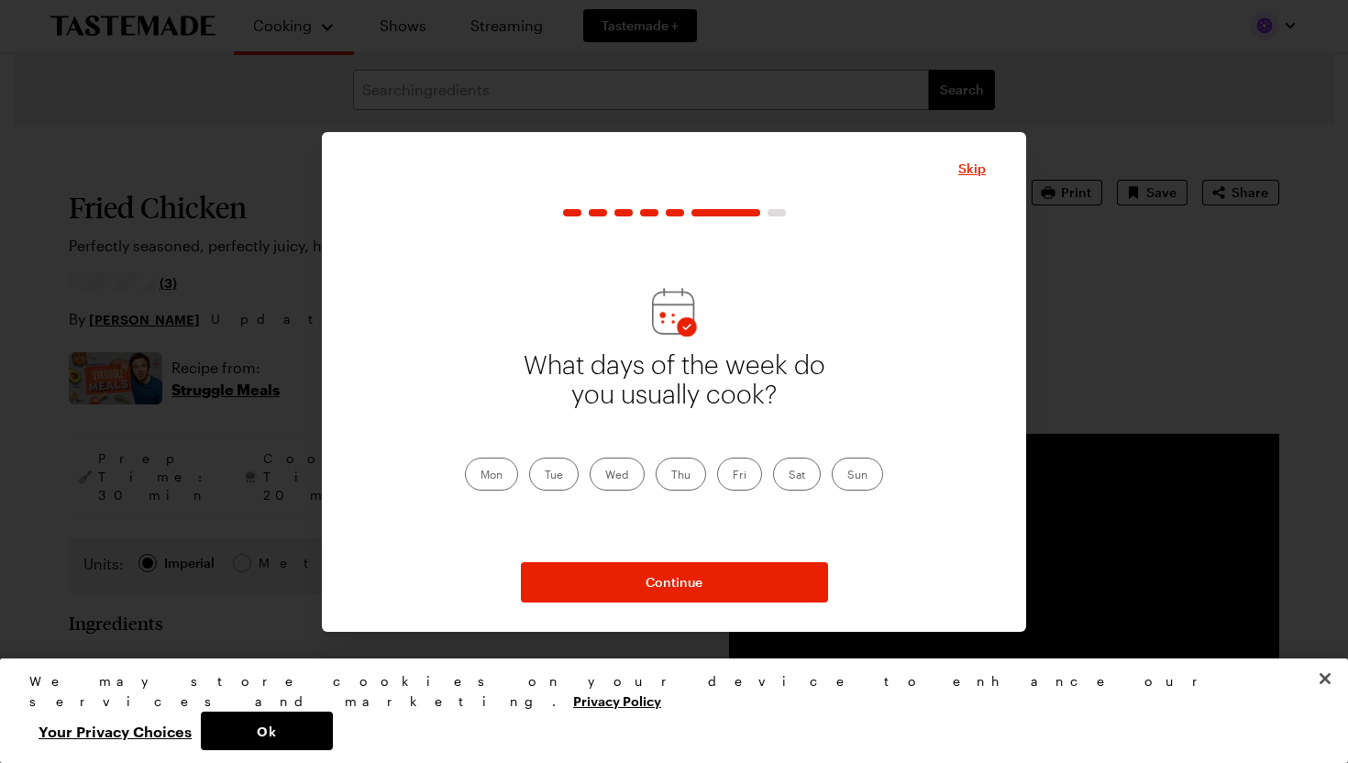
click at [492, 480] on label "Mon" at bounding box center [491, 474] width 53 height 33
click at [481, 476] on input "Mon" at bounding box center [481, 476] width 0 height 0
click at [538, 479] on label "Tue" at bounding box center [554, 474] width 50 height 33
click at [545, 476] on input "Tue" at bounding box center [545, 476] width 0 height 0
click at [617, 479] on label "Wed" at bounding box center [617, 474] width 55 height 33
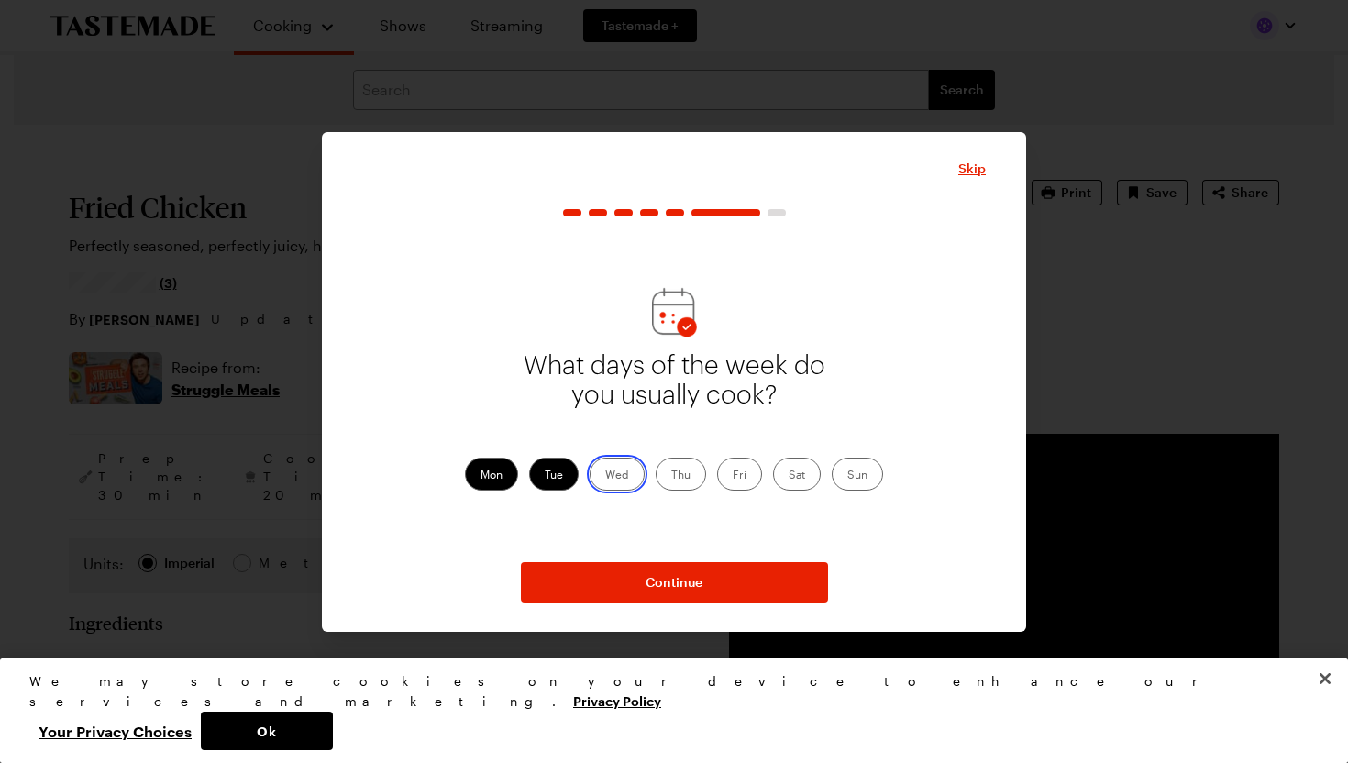
click at [605, 476] on input "Wed" at bounding box center [605, 476] width 0 height 0
click at [674, 477] on label "Thu" at bounding box center [681, 474] width 50 height 33
click at [671, 476] on input "Thu" at bounding box center [671, 476] width 0 height 0
click at [730, 473] on label "Fri" at bounding box center [739, 474] width 45 height 33
click at [733, 476] on input "Fri" at bounding box center [733, 476] width 0 height 0
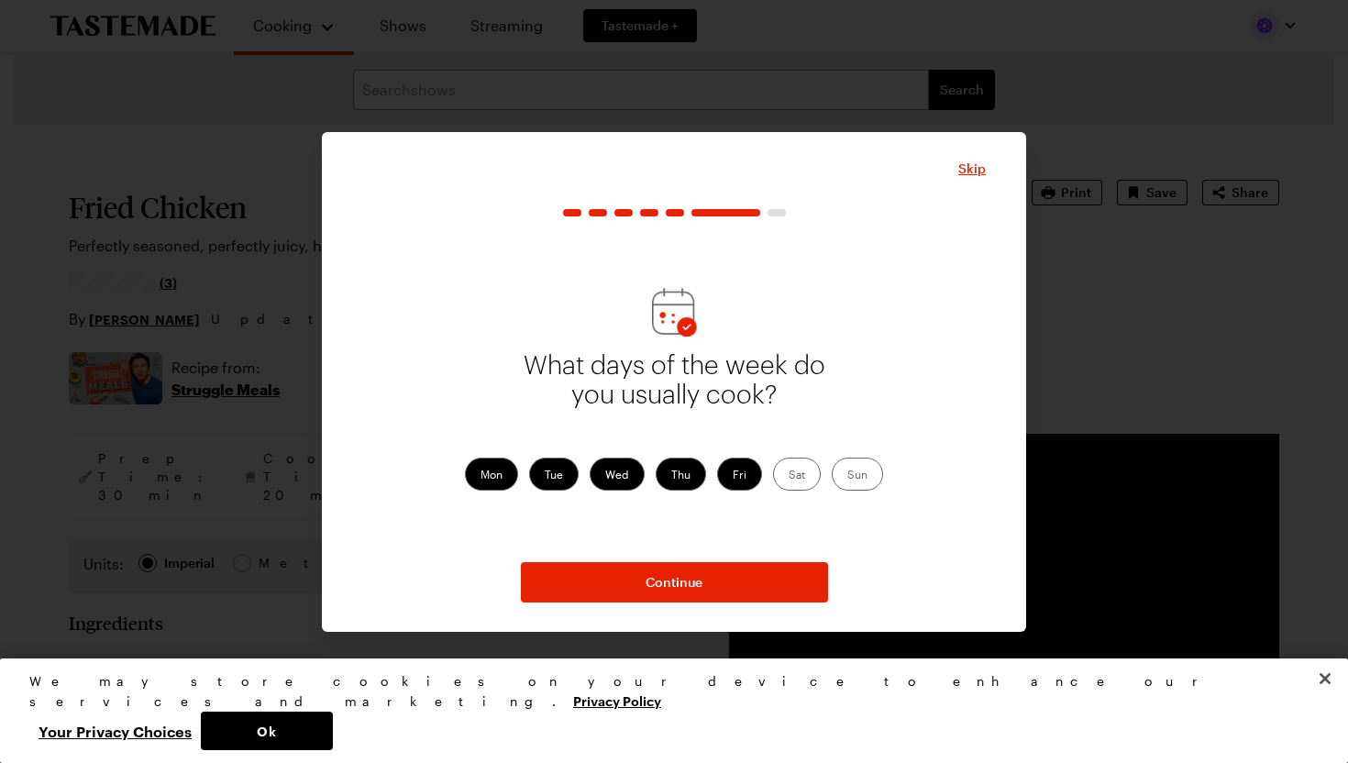
click at [789, 469] on label "Sat" at bounding box center [797, 474] width 48 height 33
click at [789, 476] on input "Sat" at bounding box center [789, 476] width 0 height 0
click at [850, 470] on label "Sun" at bounding box center [857, 474] width 51 height 33
click at [847, 476] on input "Sun" at bounding box center [847, 476] width 0 height 0
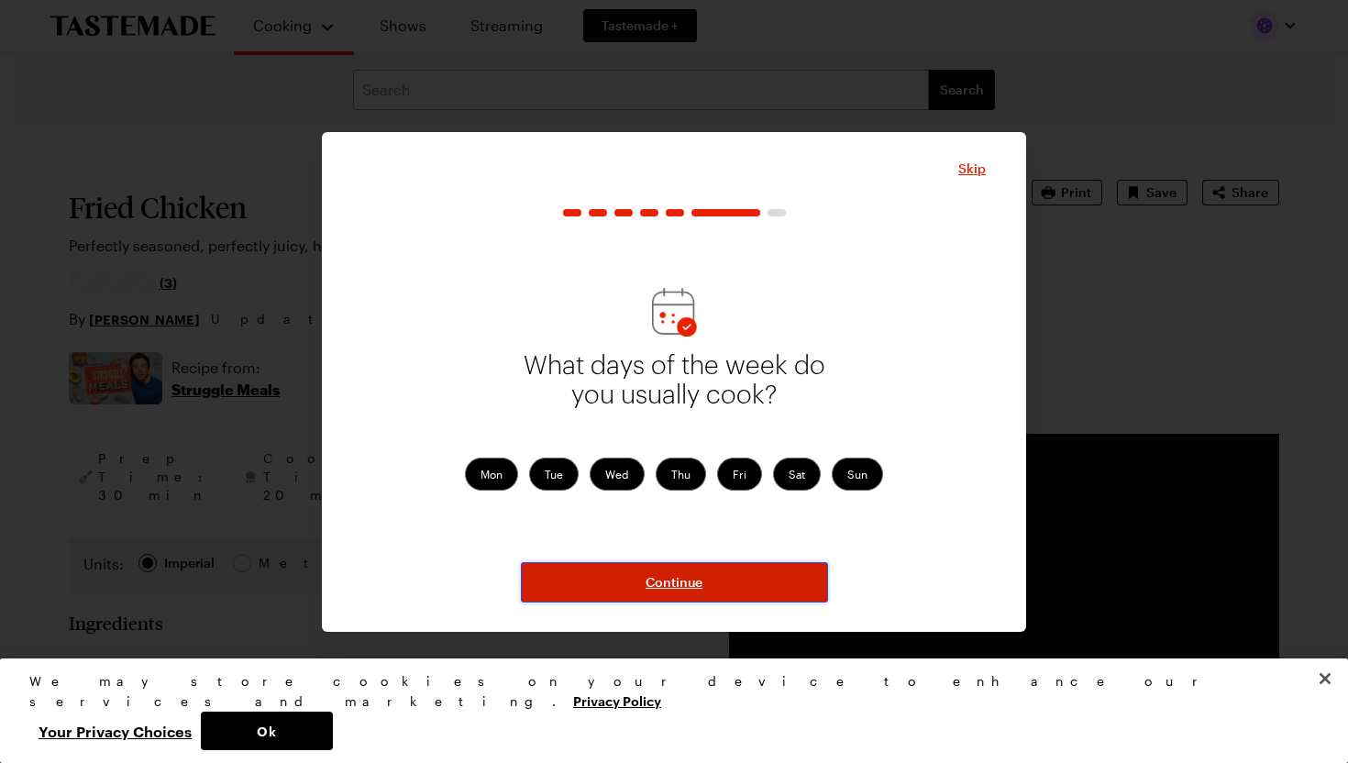
click at [699, 568] on button "Continue" at bounding box center [674, 582] width 307 height 40
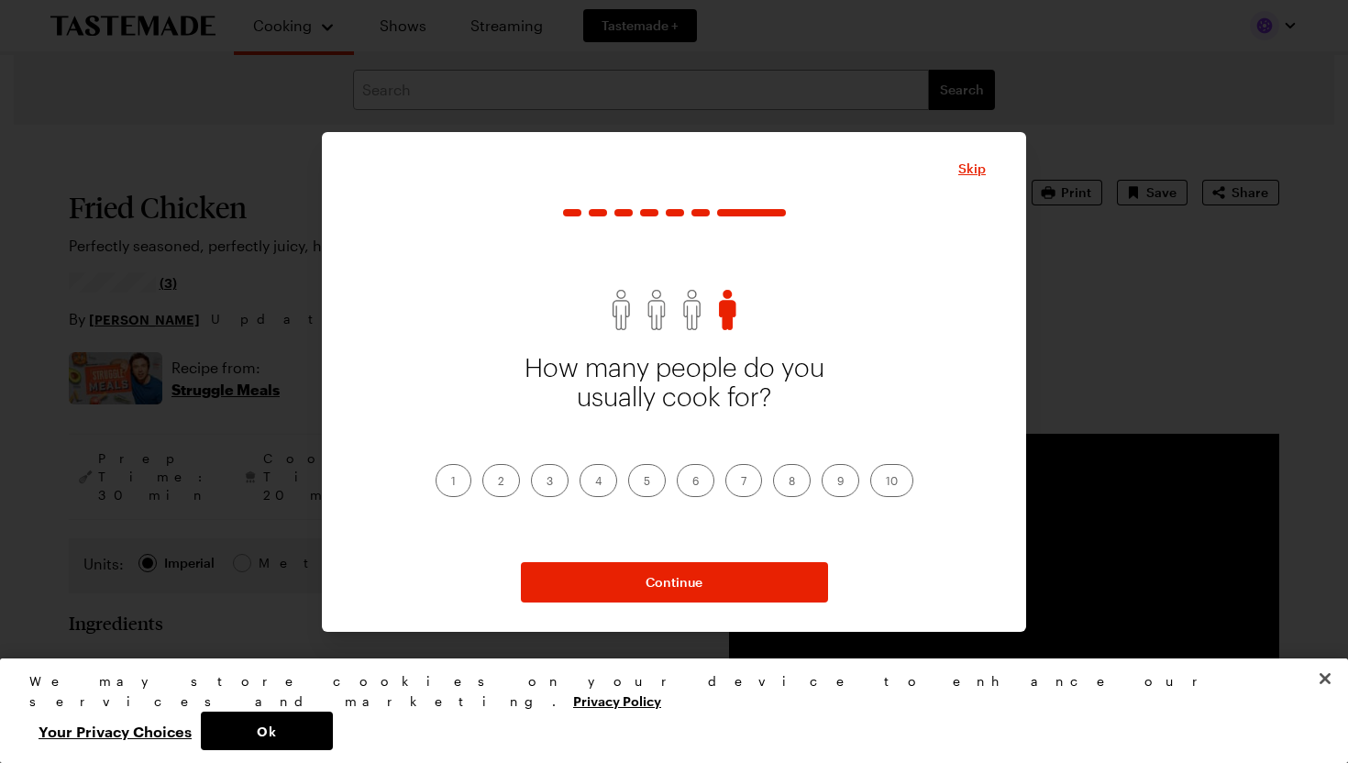
click at [593, 480] on label "4" at bounding box center [599, 480] width 38 height 33
click at [595, 482] on input "4" at bounding box center [595, 482] width 0 height 0
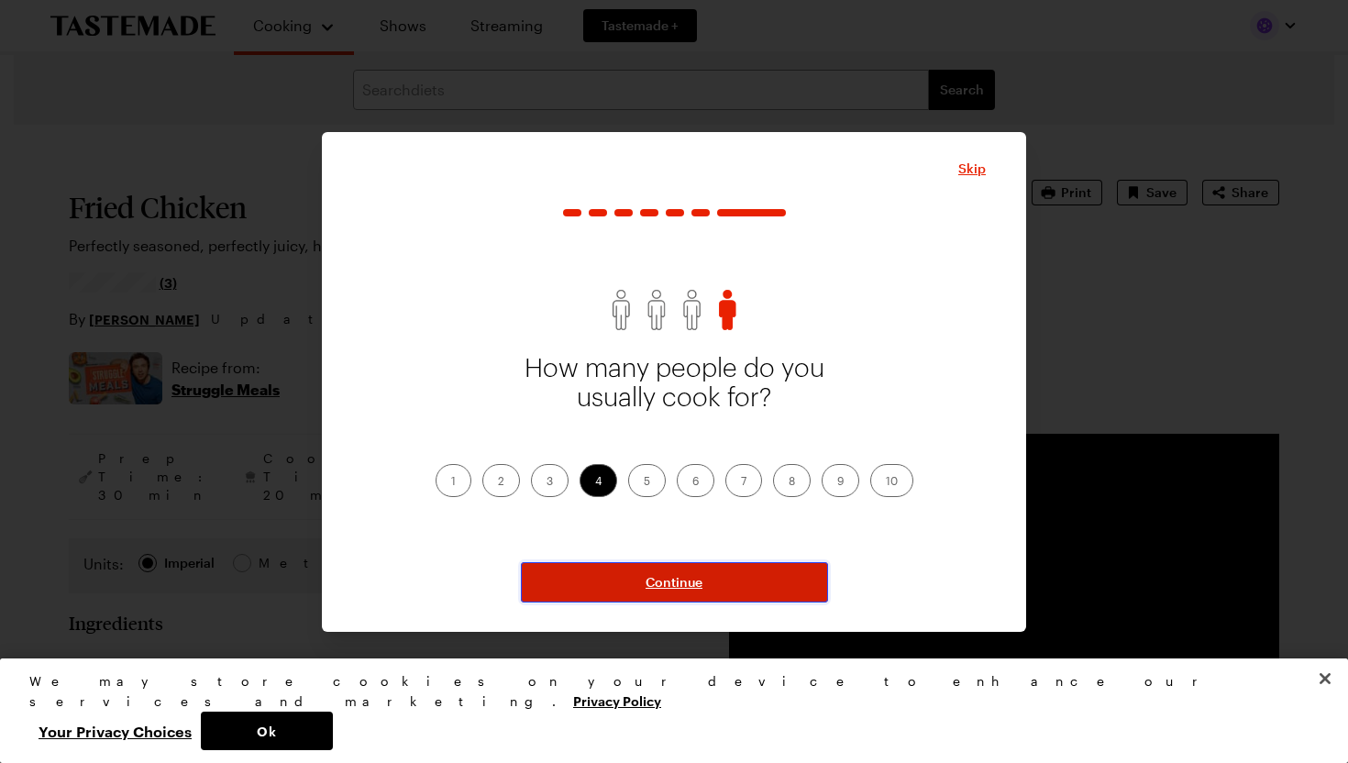
click at [663, 587] on span "Continue" at bounding box center [674, 582] width 57 height 18
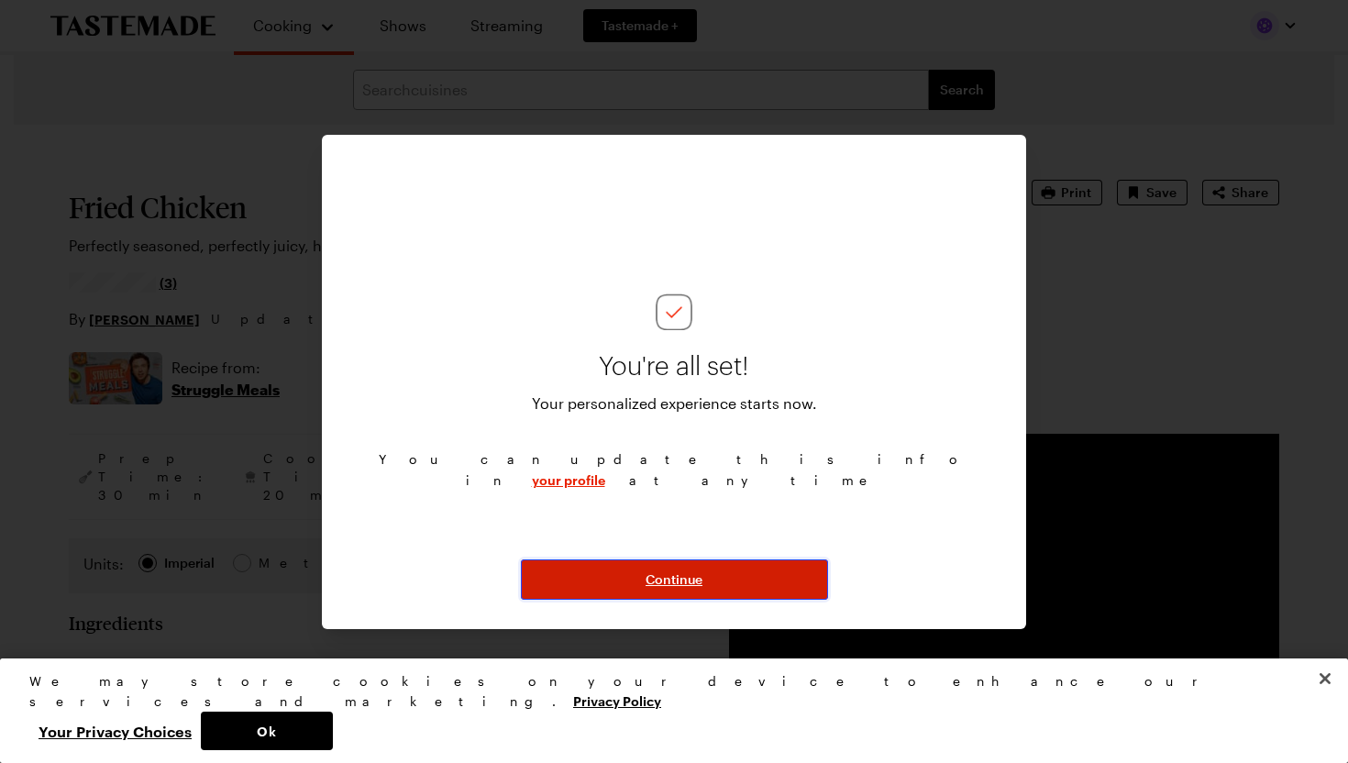
click at [665, 578] on span "Continue" at bounding box center [674, 579] width 57 height 18
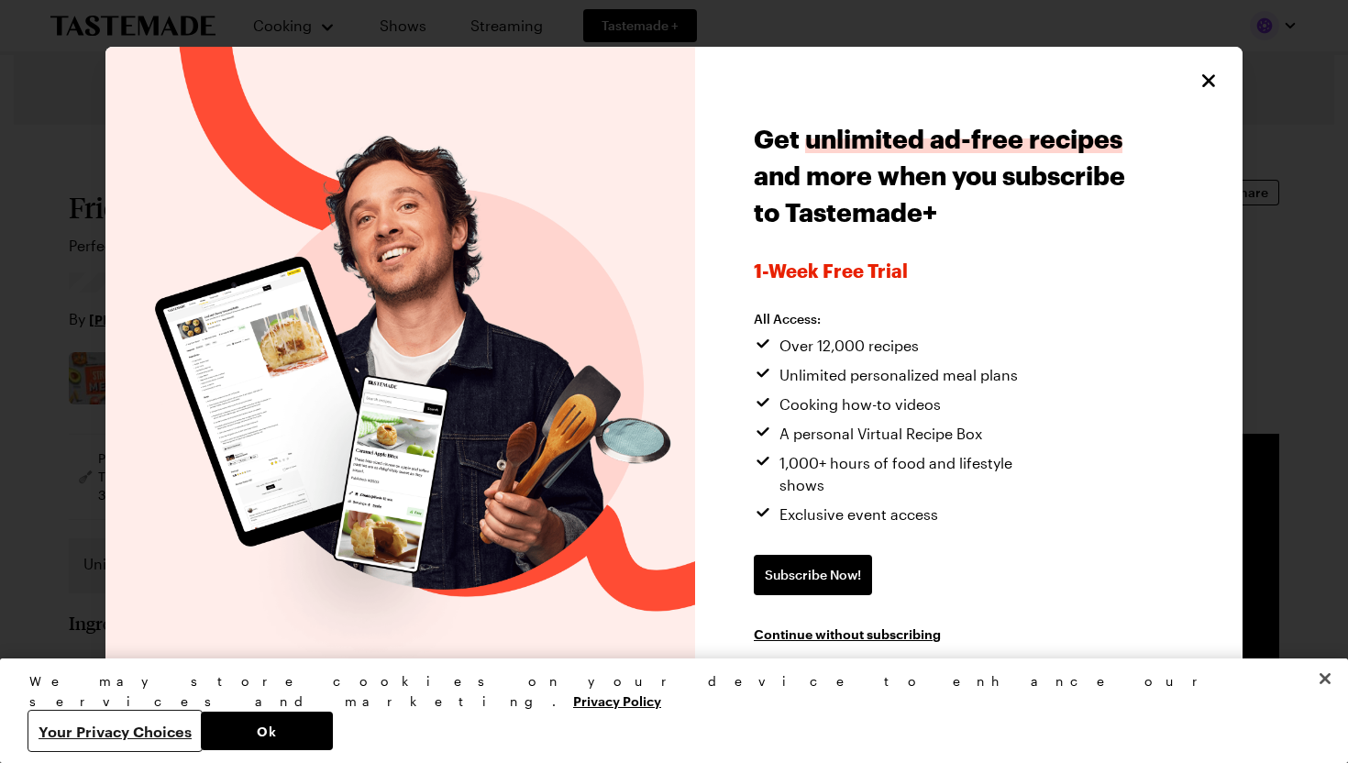
click at [201, 730] on button "Your Privacy Choices" at bounding box center [114, 731] width 171 height 39
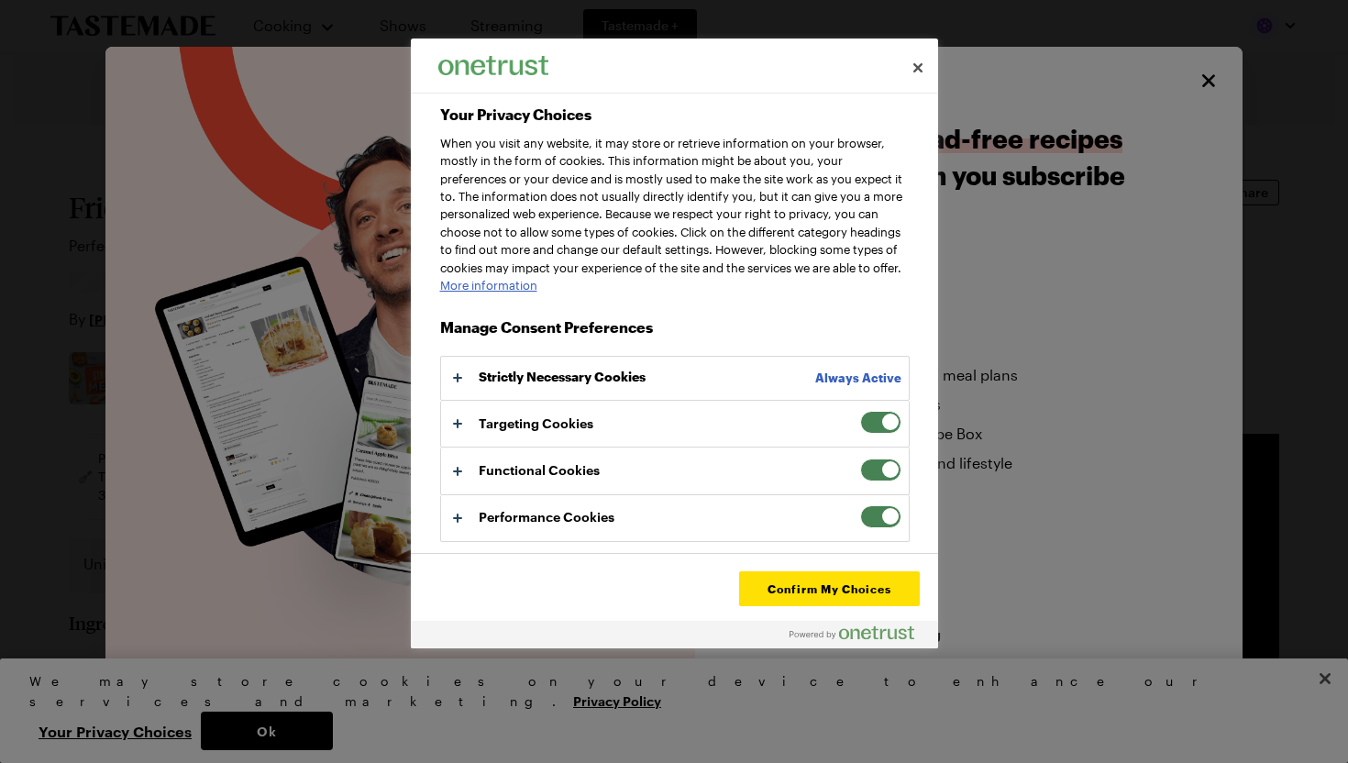
click at [876, 434] on span "Your Privacy Choices" at bounding box center [880, 422] width 41 height 23
click at [860, 411] on input "Targeting Cookies" at bounding box center [860, 411] width 0 height 0
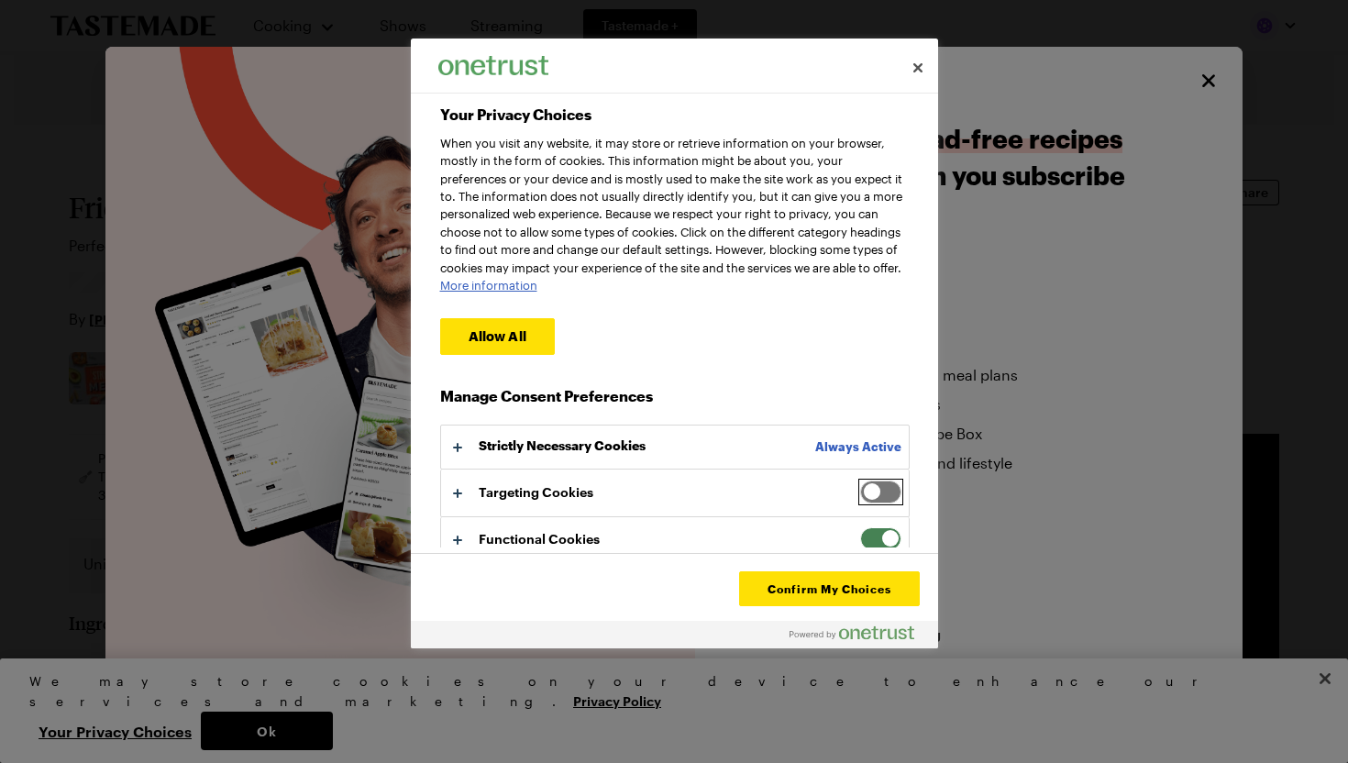
scroll to position [82, 0]
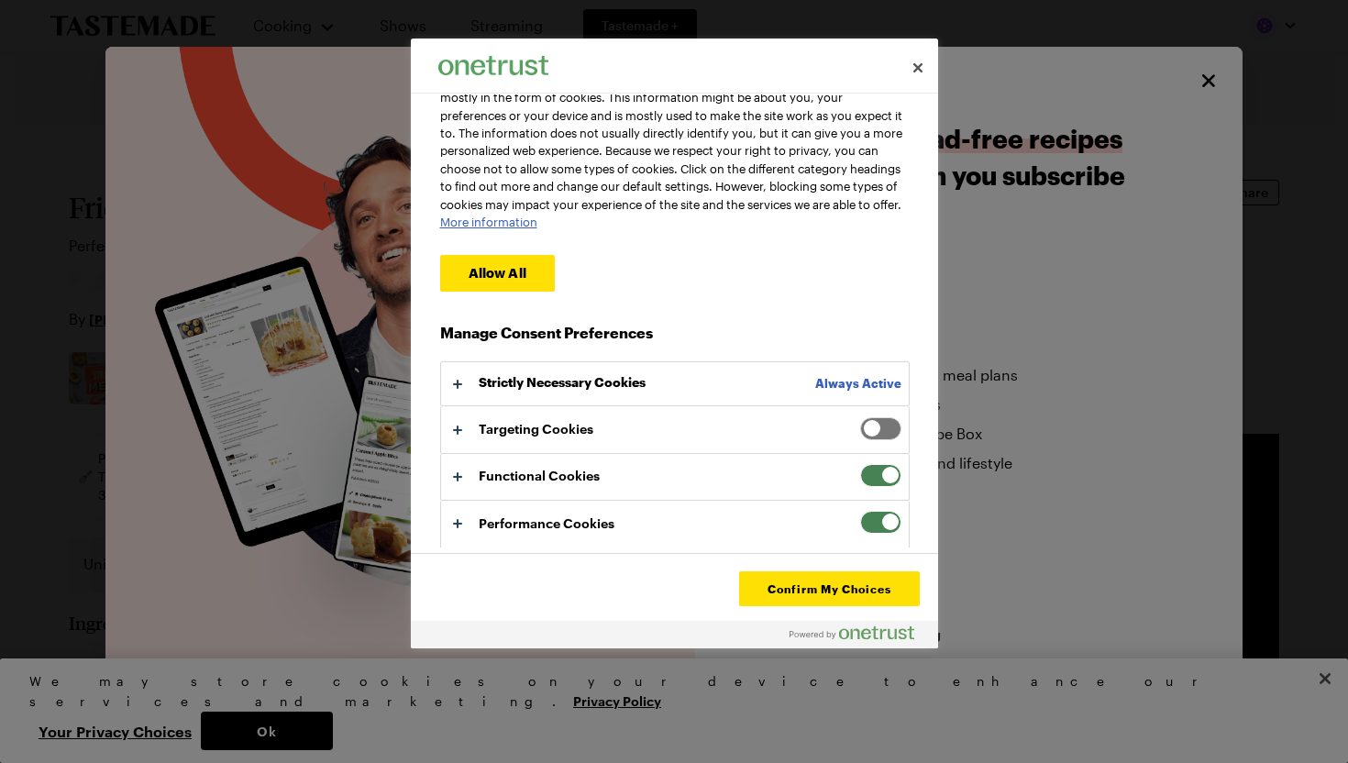
click at [882, 514] on span "Your Privacy Choices" at bounding box center [880, 522] width 41 height 23
click at [860, 511] on input "Performance Cookies" at bounding box center [860, 511] width 0 height 0
click at [827, 586] on button "Confirm My Choices" at bounding box center [829, 588] width 180 height 35
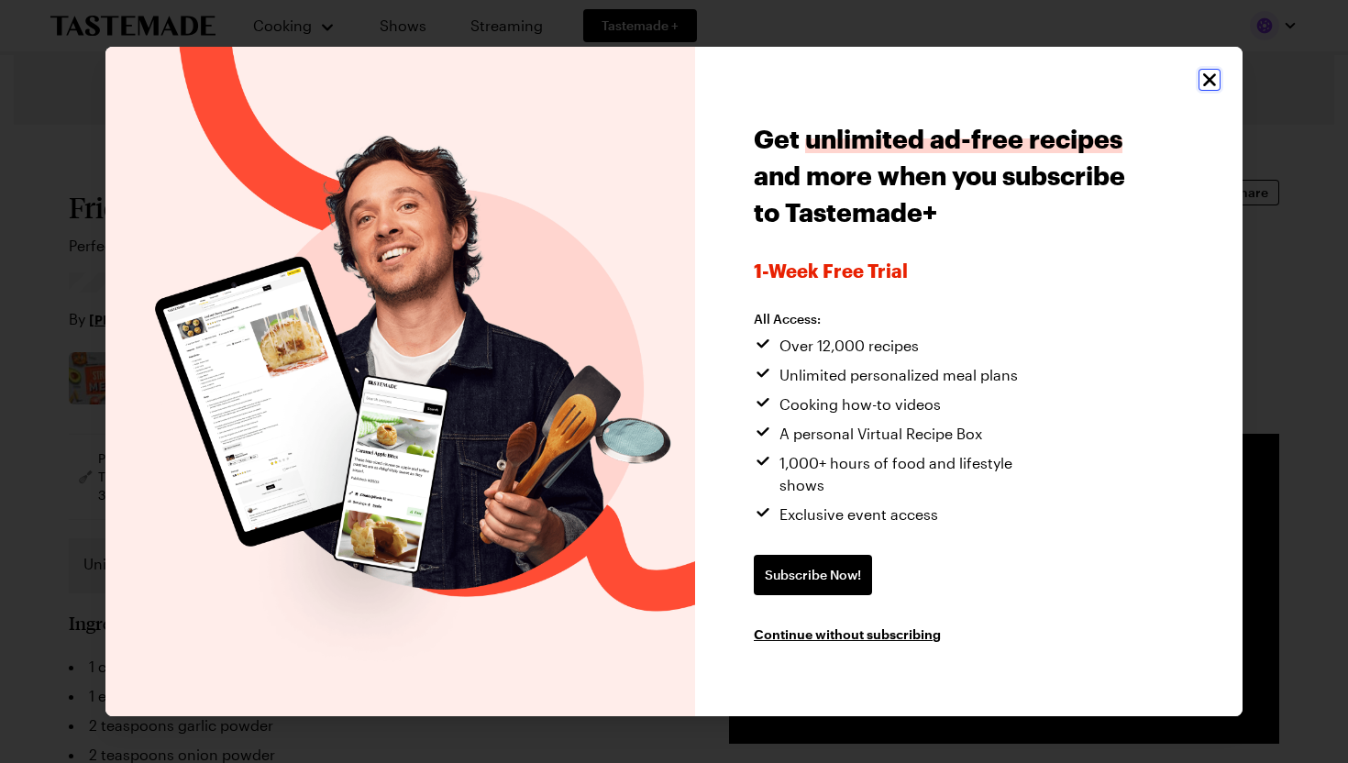
click at [1204, 91] on icon "Close" at bounding box center [1210, 80] width 22 height 22
type textarea "x"
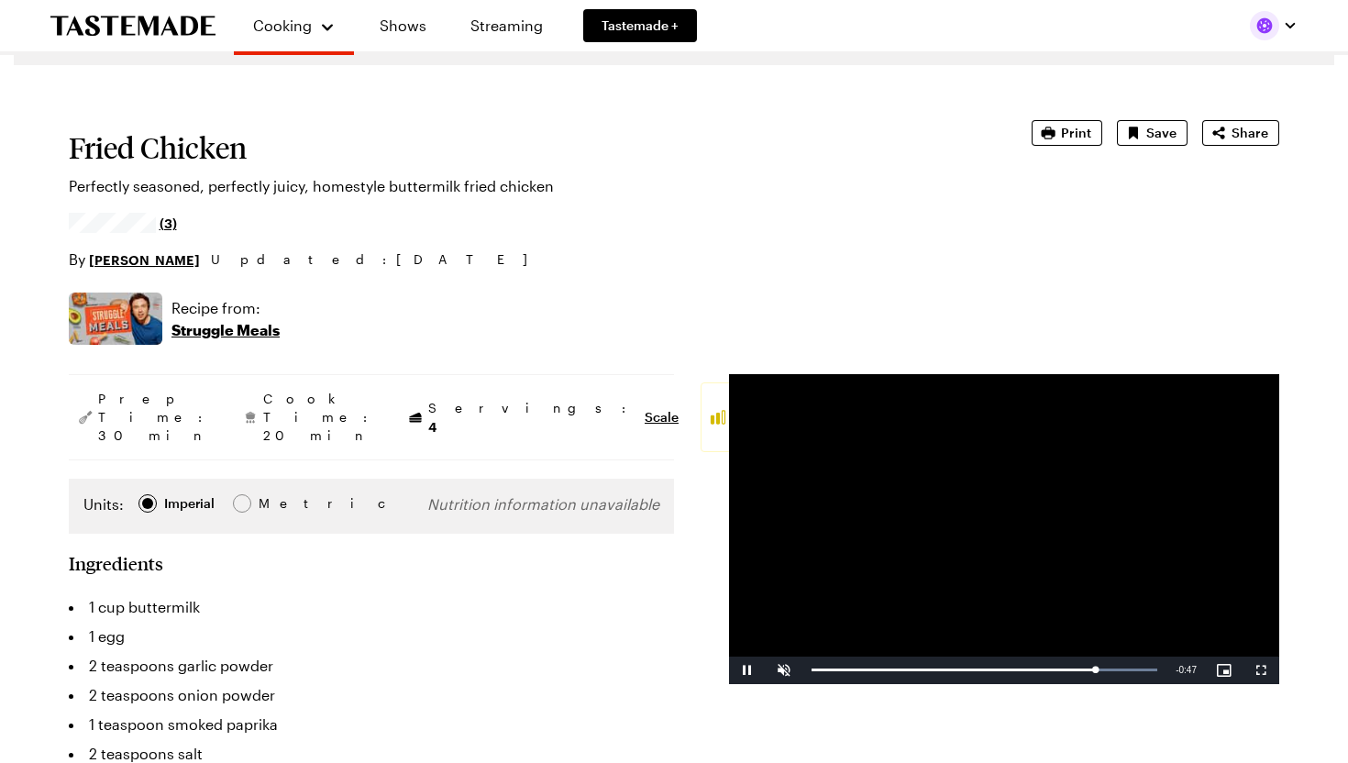
scroll to position [68, 0]
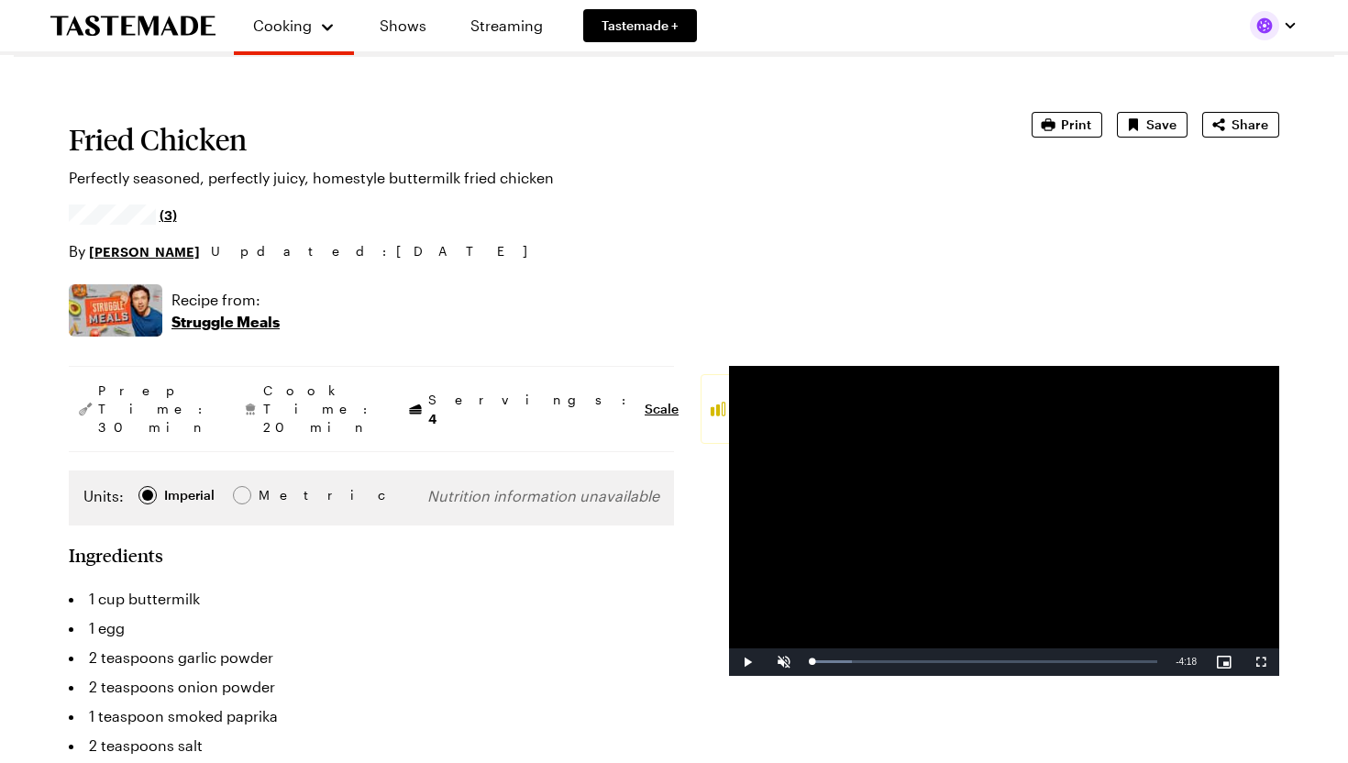
drag, startPoint x: 1104, startPoint y: 663, endPoint x: 737, endPoint y: 658, distance: 366.9
click at [737, 658] on div "Play Unmute Current Time 0:00 / Duration 4:18 Loaded : 11.76% 0:47 0:00 Stream …" at bounding box center [1004, 662] width 550 height 28
click at [785, 662] on span "Video Player" at bounding box center [784, 662] width 37 height 0
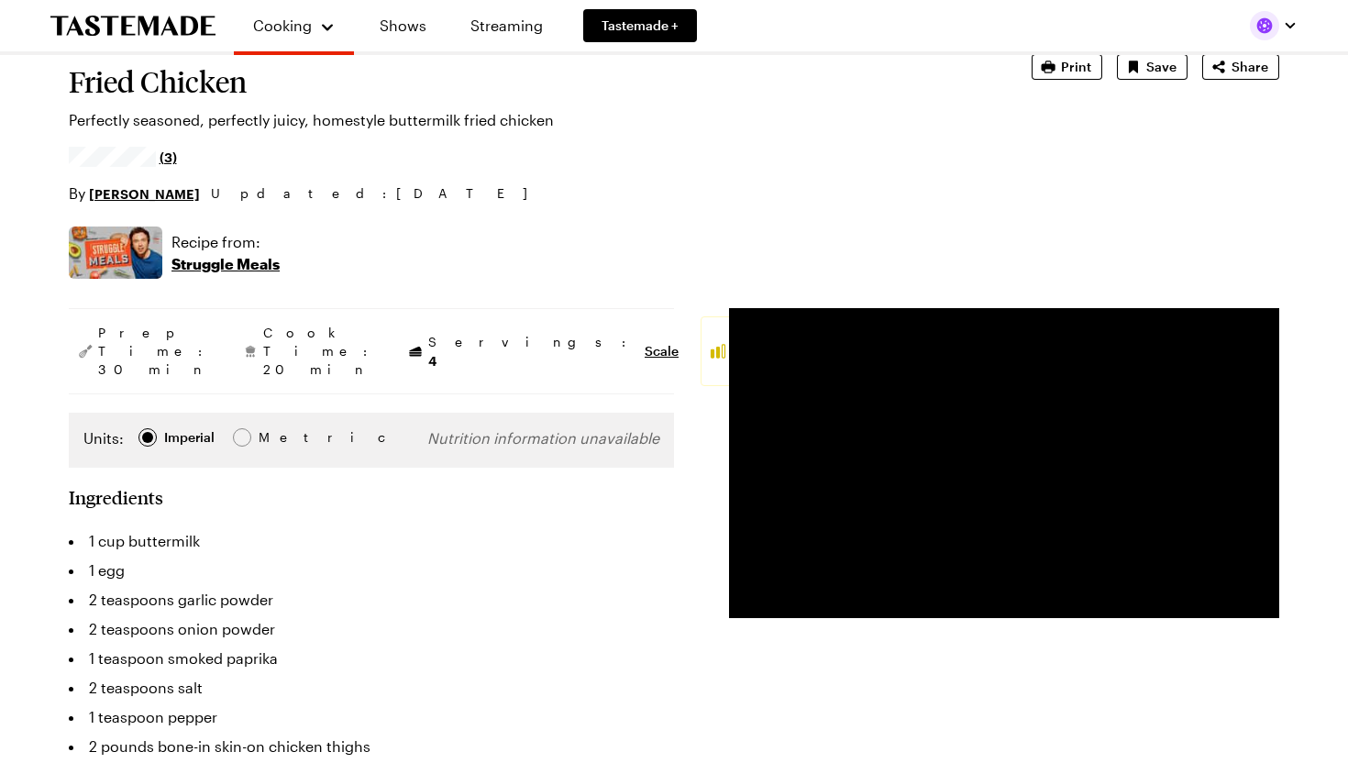
scroll to position [133, 0]
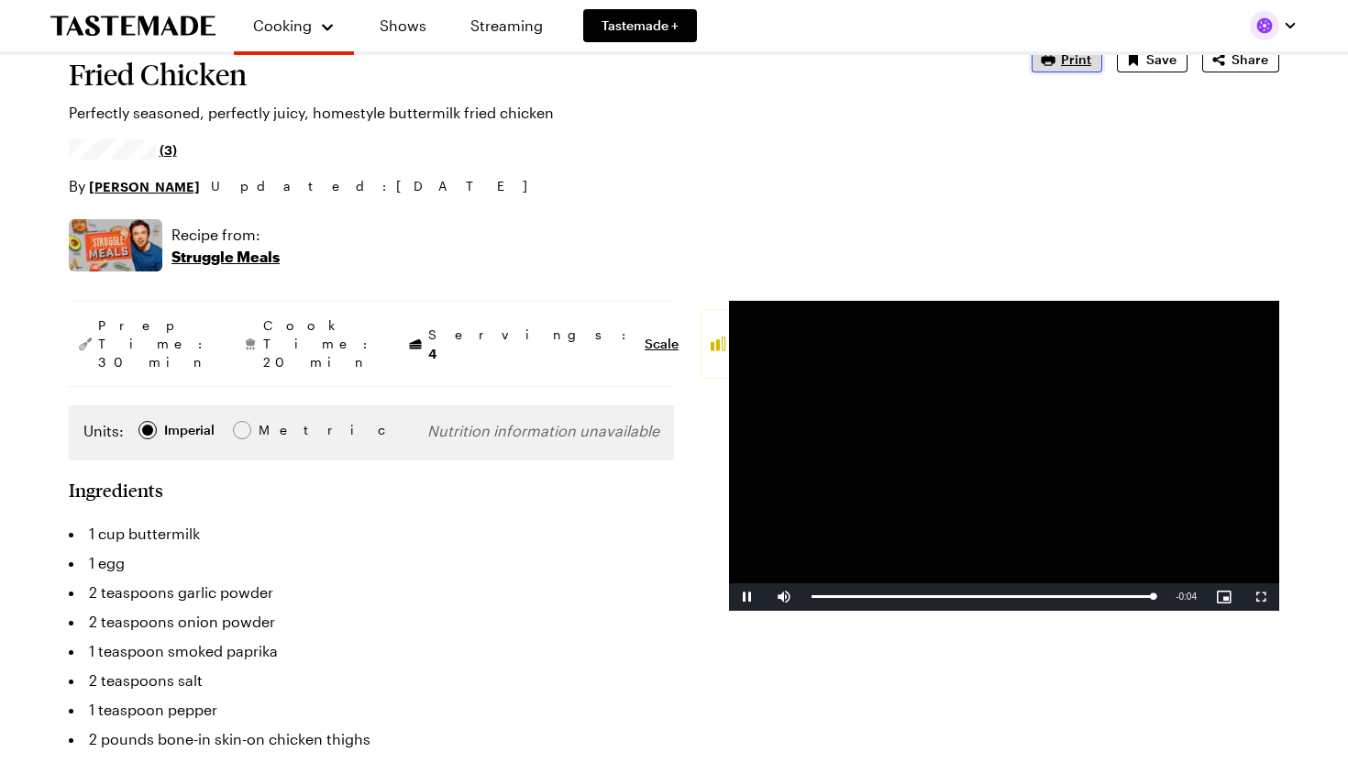
click at [1065, 62] on span "Print" at bounding box center [1076, 59] width 30 height 18
